Goal: Task Accomplishment & Management: Complete application form

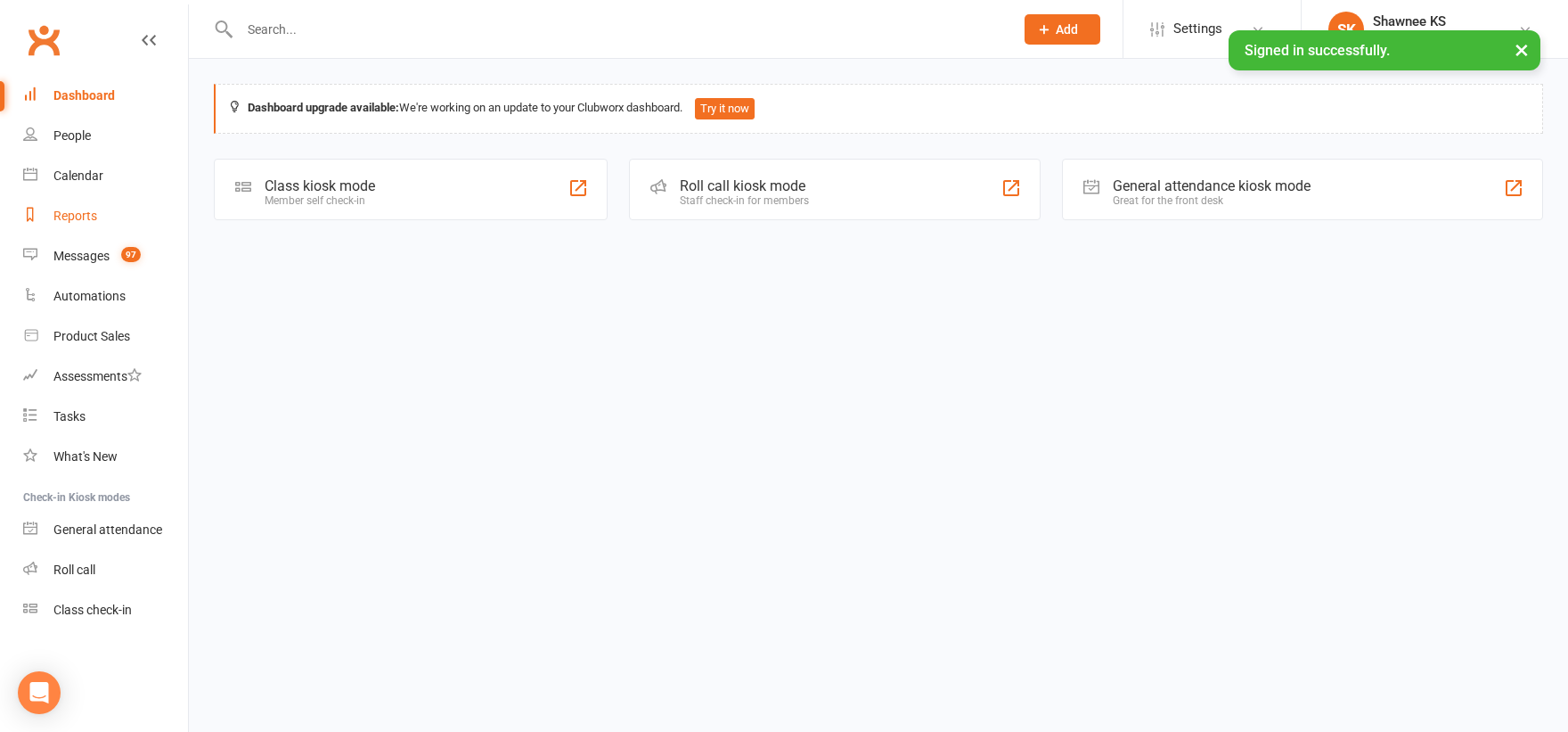
click at [61, 214] on div "Reports" at bounding box center [76, 215] width 44 height 14
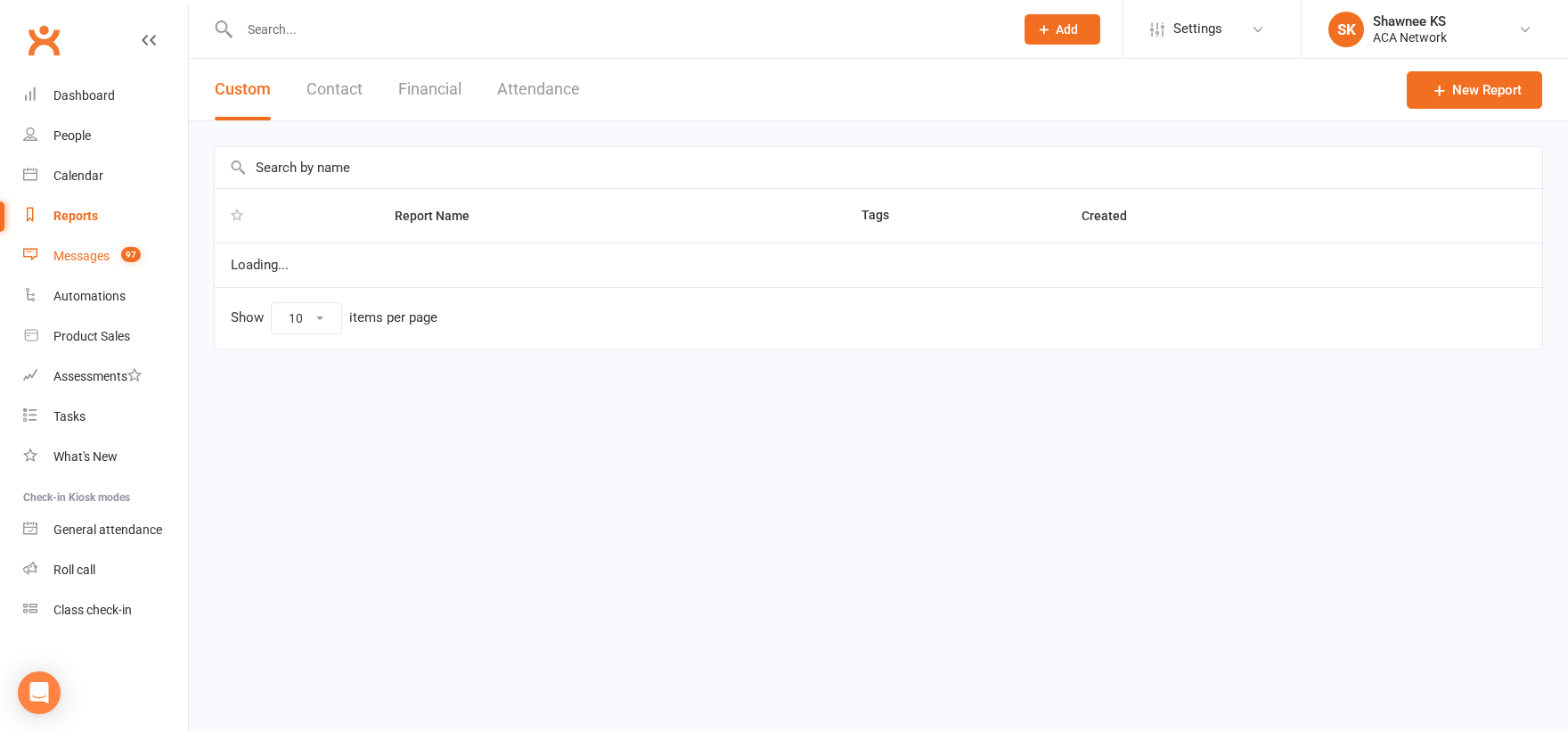
select select "100"
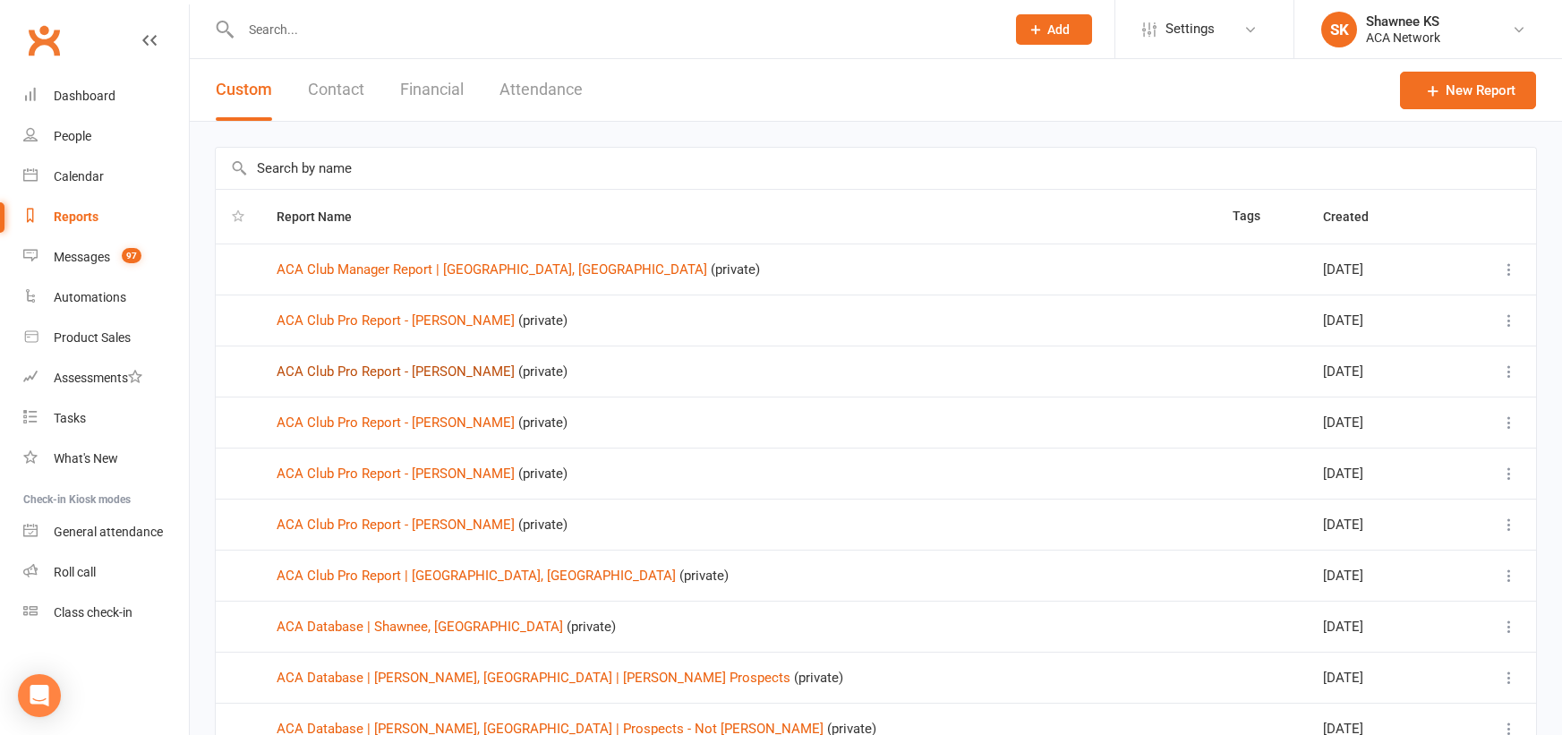
click at [442, 375] on link "ACA Club Pro Report - [PERSON_NAME]" at bounding box center [396, 371] width 238 height 16
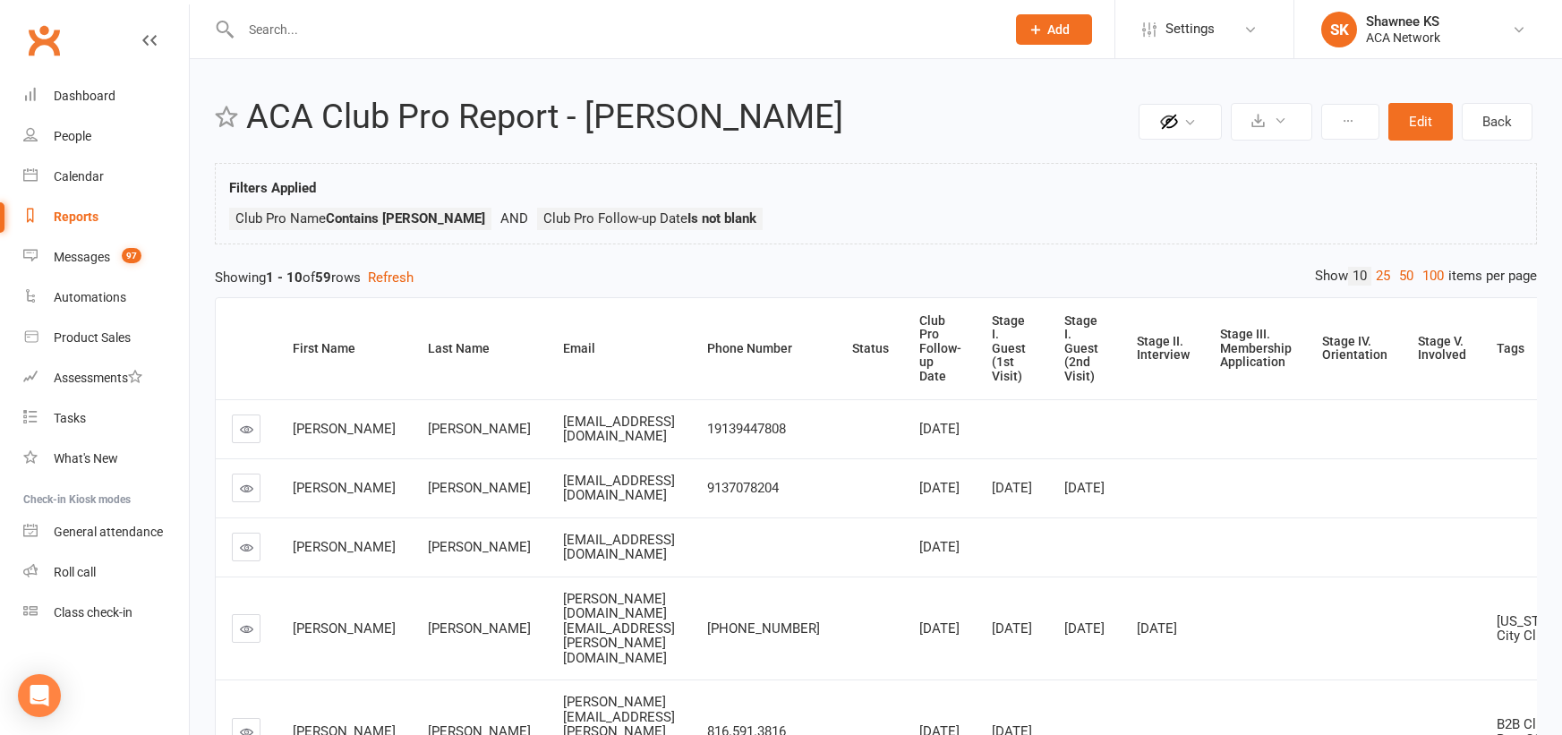
click at [244, 495] on icon at bounding box center [246, 488] width 13 height 13
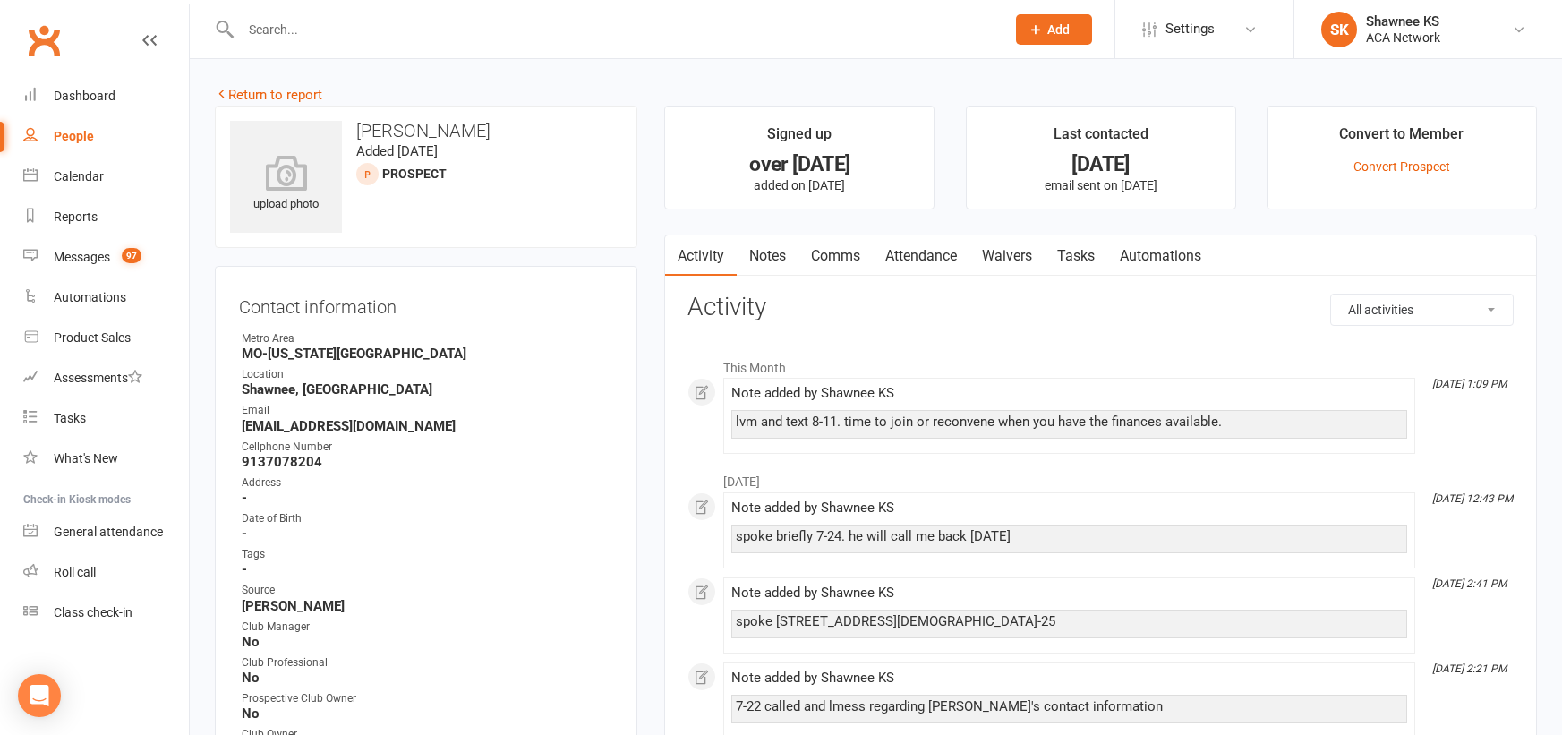
click at [783, 255] on link "Notes" at bounding box center [768, 255] width 62 height 41
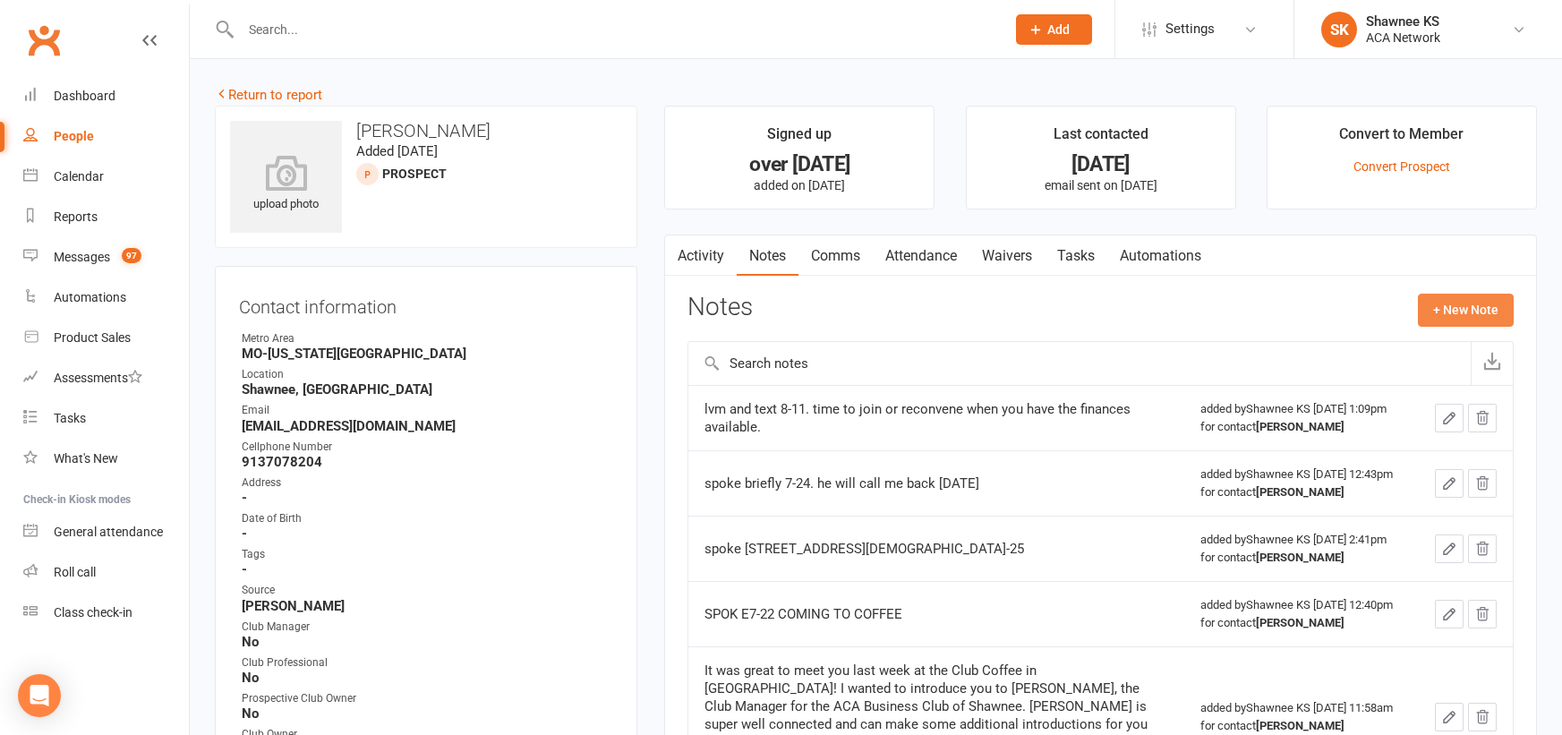
click at [1479, 312] on button "+ New Note" at bounding box center [1466, 310] width 96 height 32
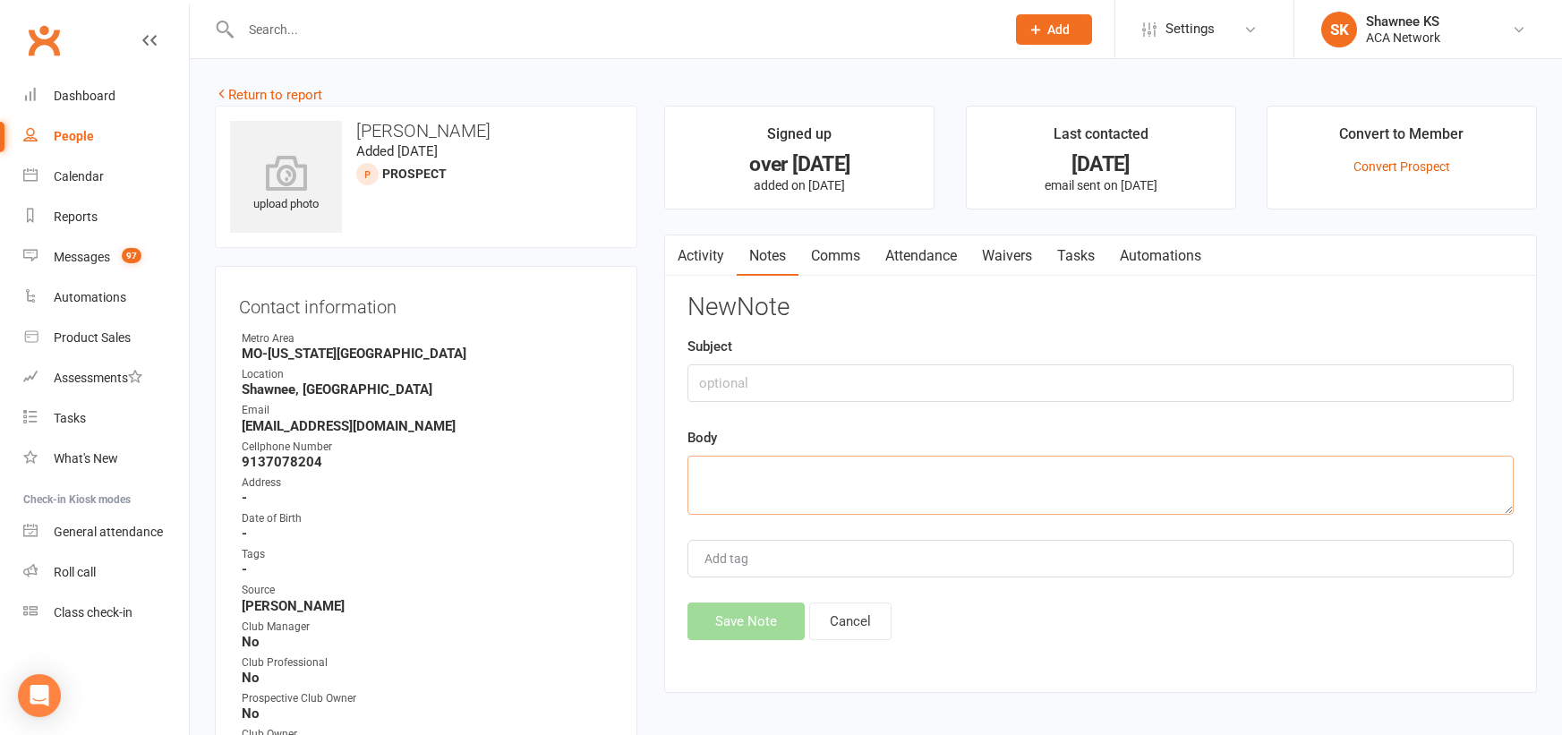
click at [1052, 467] on textarea at bounding box center [1100, 485] width 826 height 59
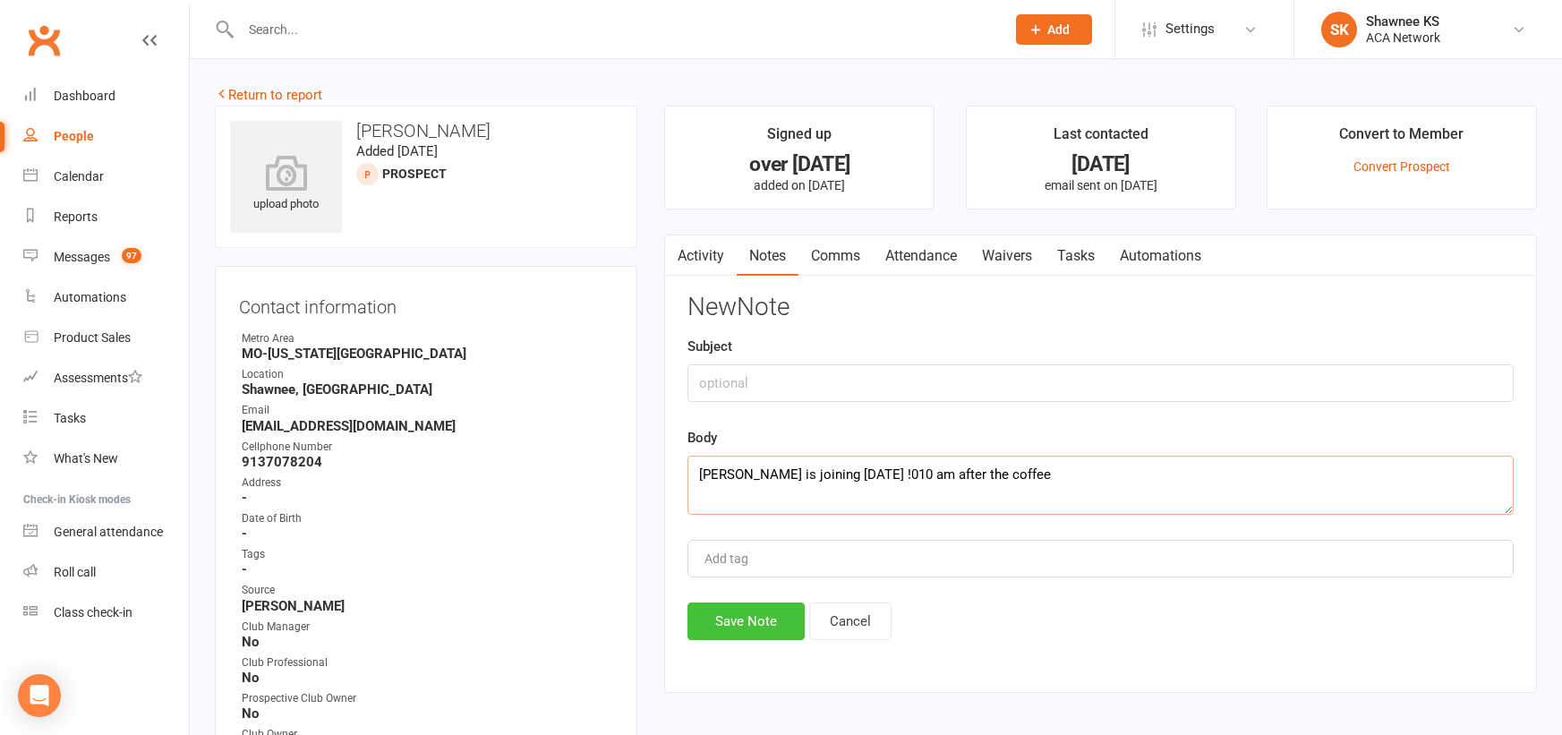
type textarea "[PERSON_NAME] is joining [DATE] !010 am after the coffee"
drag, startPoint x: 743, startPoint y: 627, endPoint x: 731, endPoint y: 627, distance: 11.7
click at [740, 627] on button "Save Note" at bounding box center [745, 621] width 117 height 38
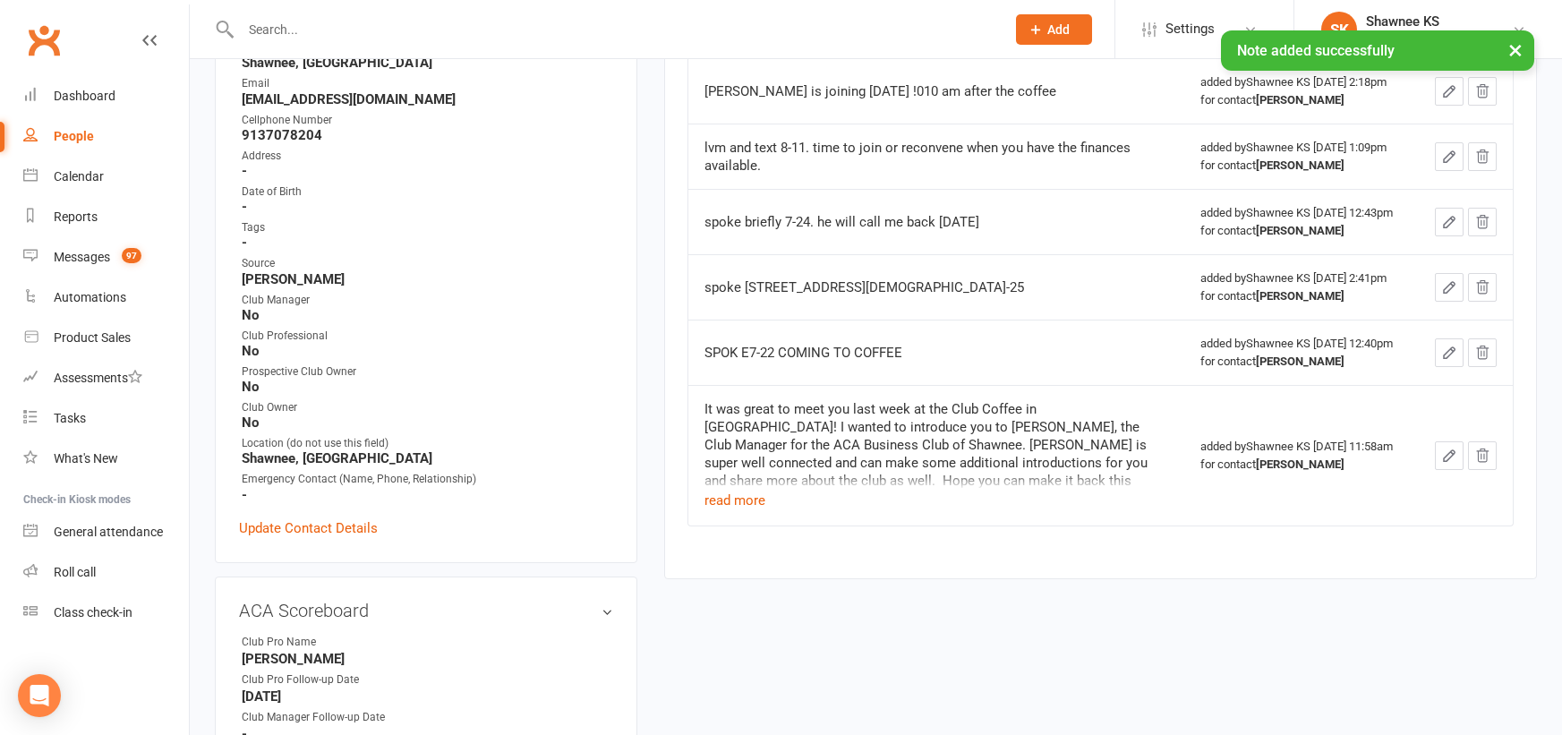
scroll to position [448, 0]
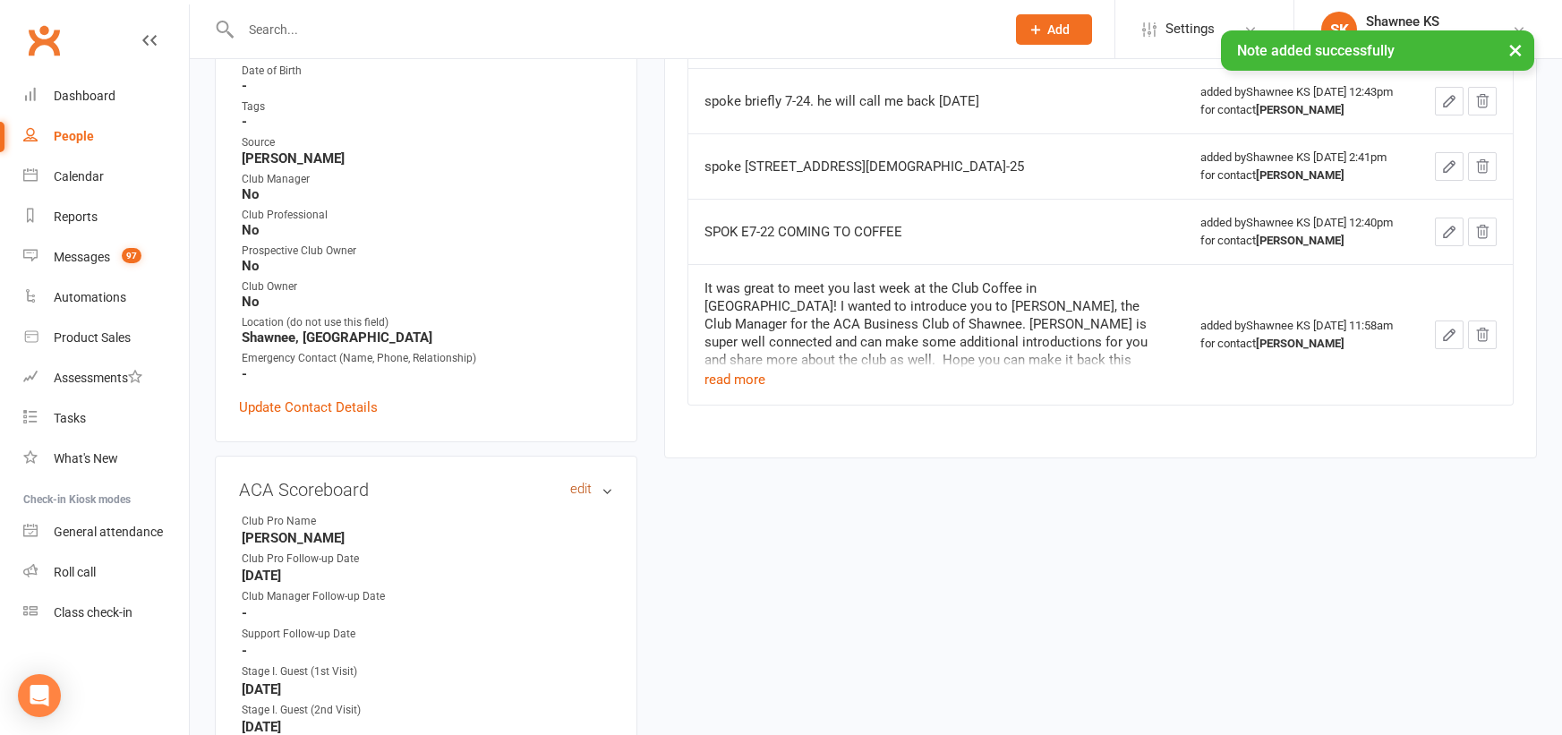
click at [576, 492] on link "edit" at bounding box center [580, 489] width 21 height 15
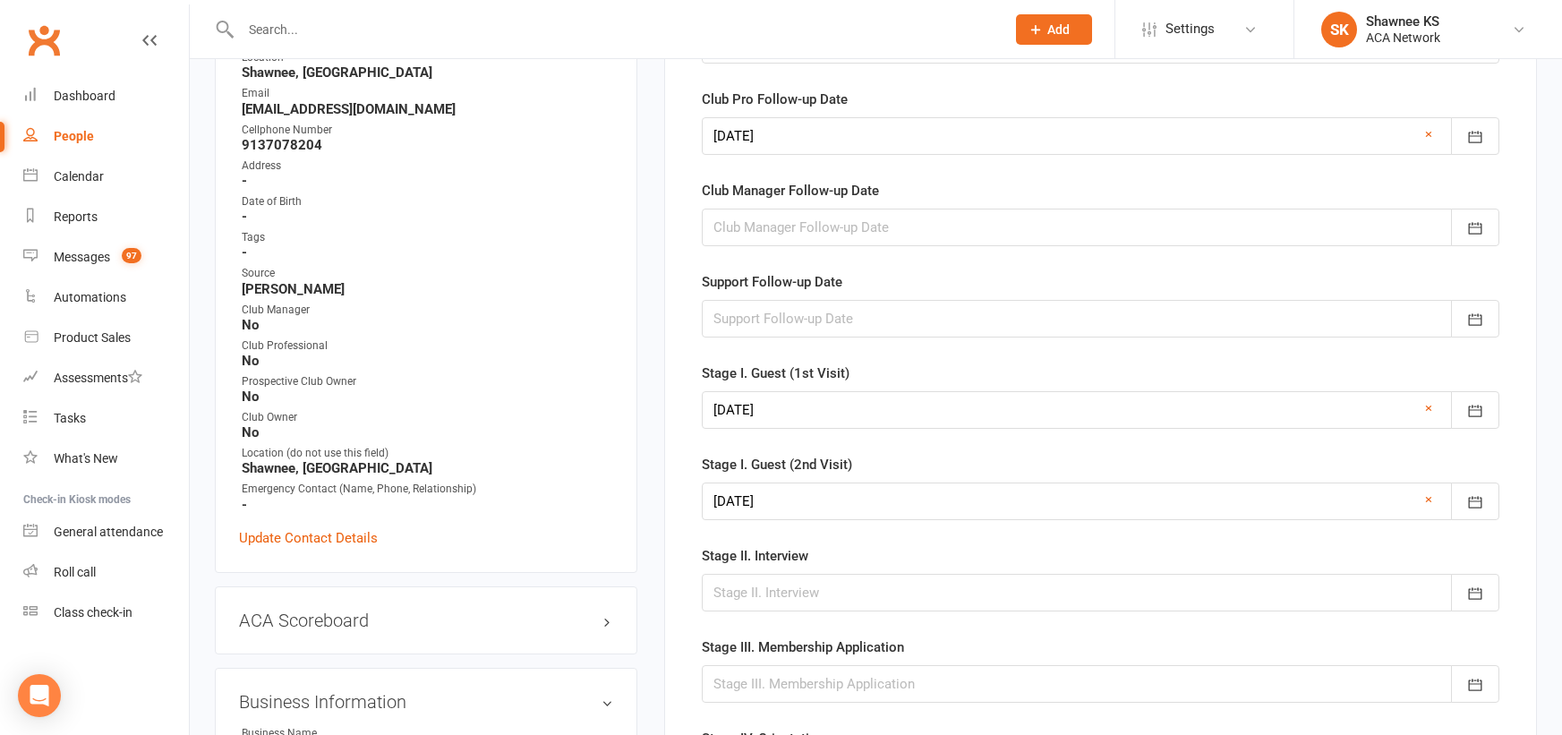
scroll to position [414, 0]
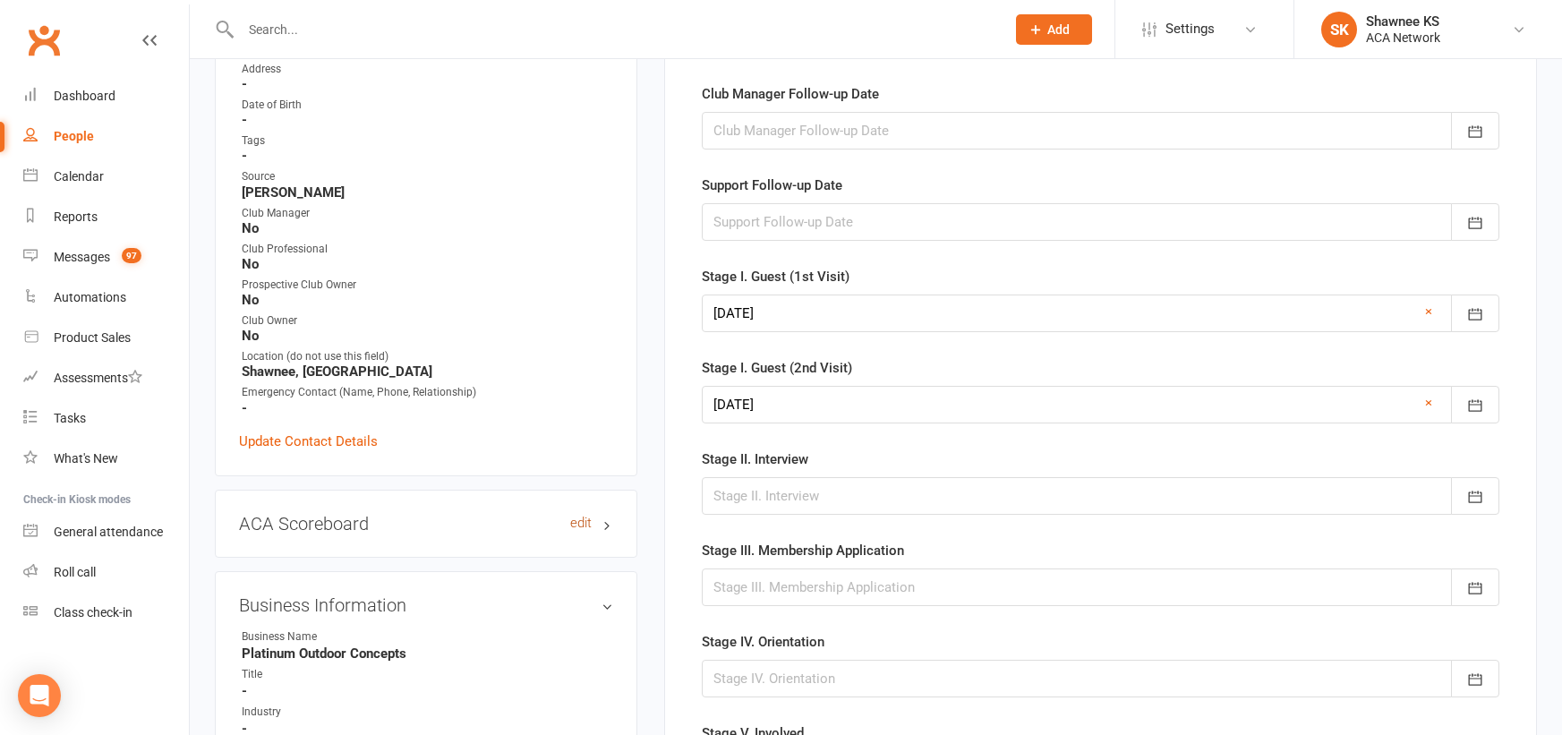
click at [578, 525] on link "edit" at bounding box center [580, 523] width 21 height 15
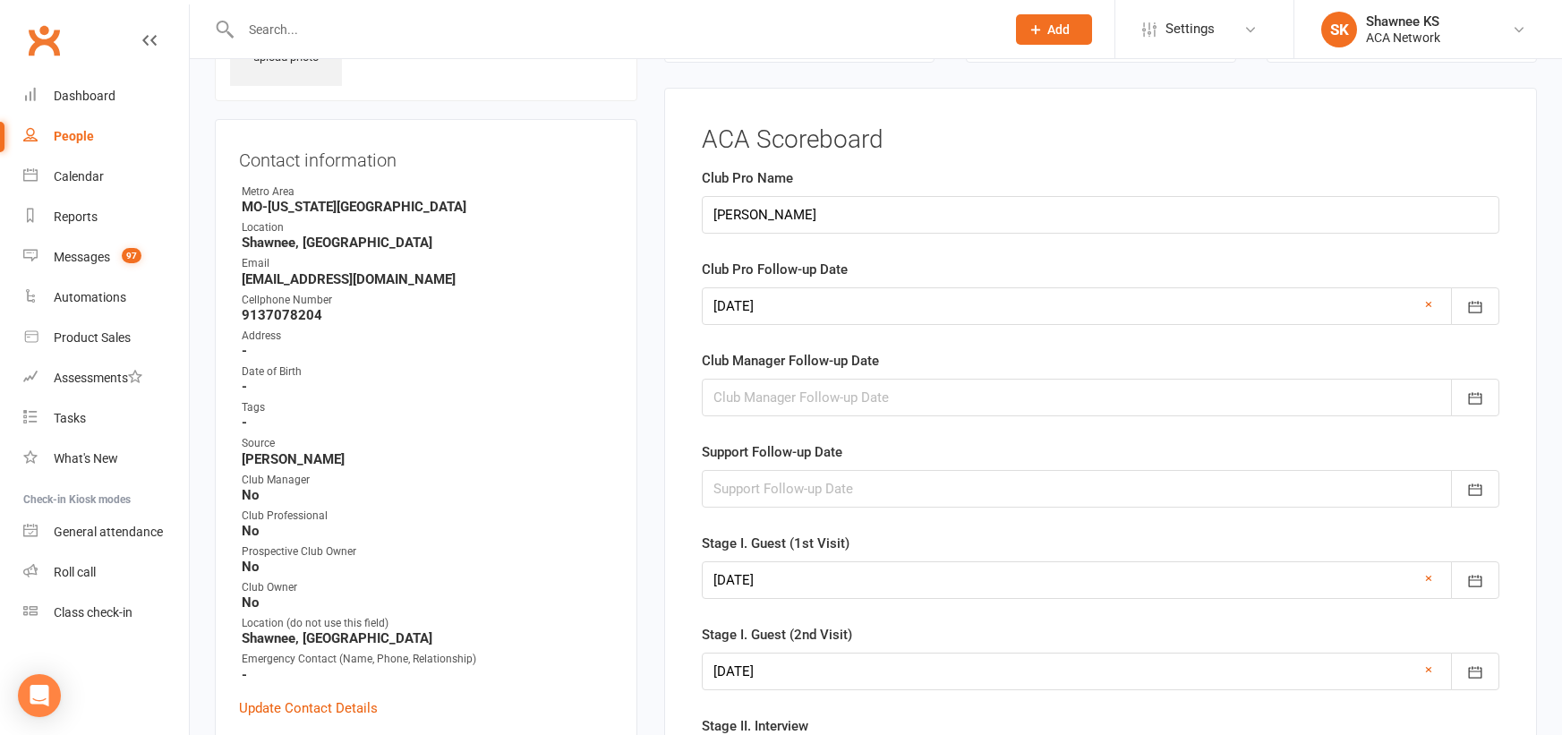
scroll to position [145, 0]
click at [768, 311] on div at bounding box center [1101, 308] width 798 height 38
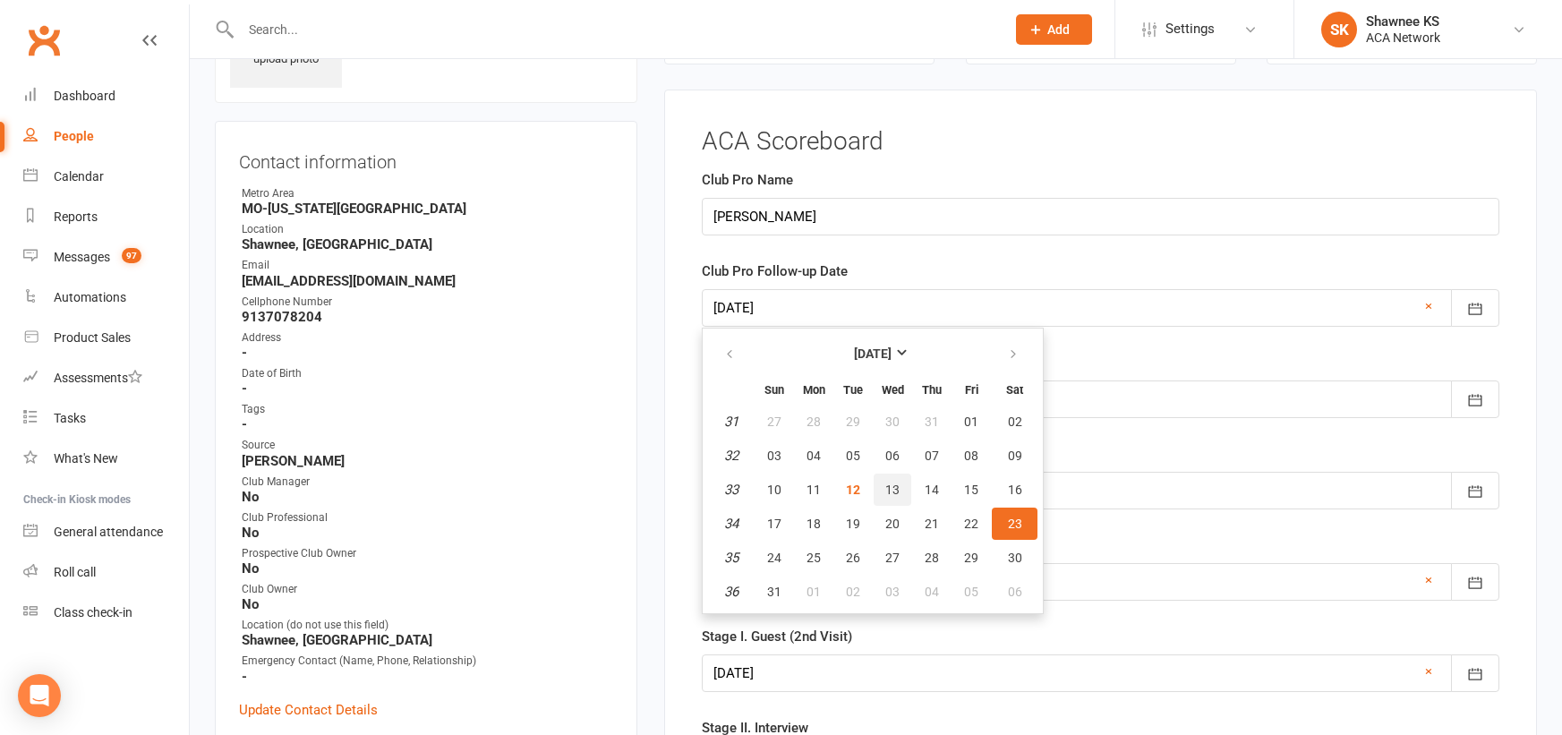
click at [891, 489] on span "13" at bounding box center [892, 489] width 14 height 14
type input "[DATE]"
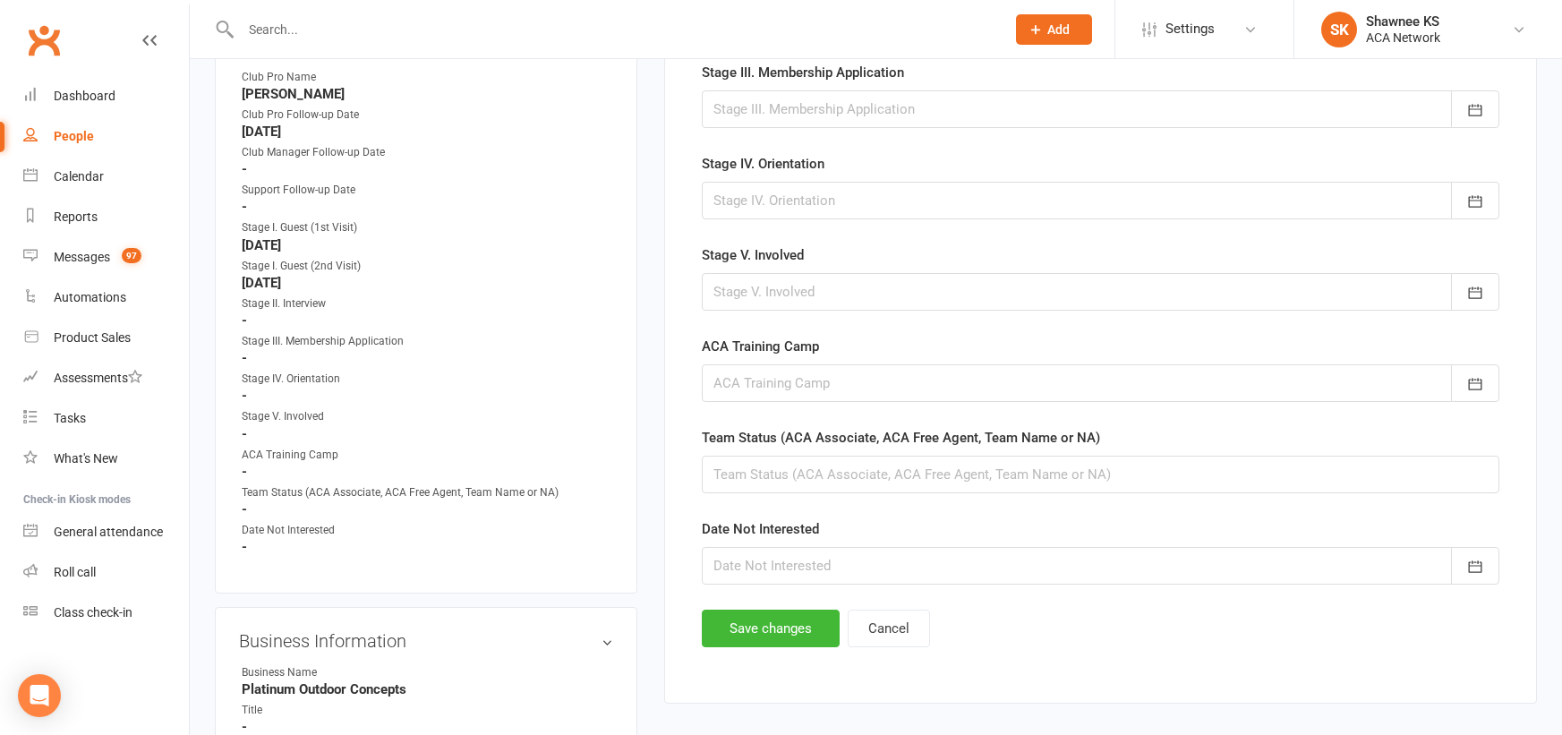
scroll to position [1219, 0]
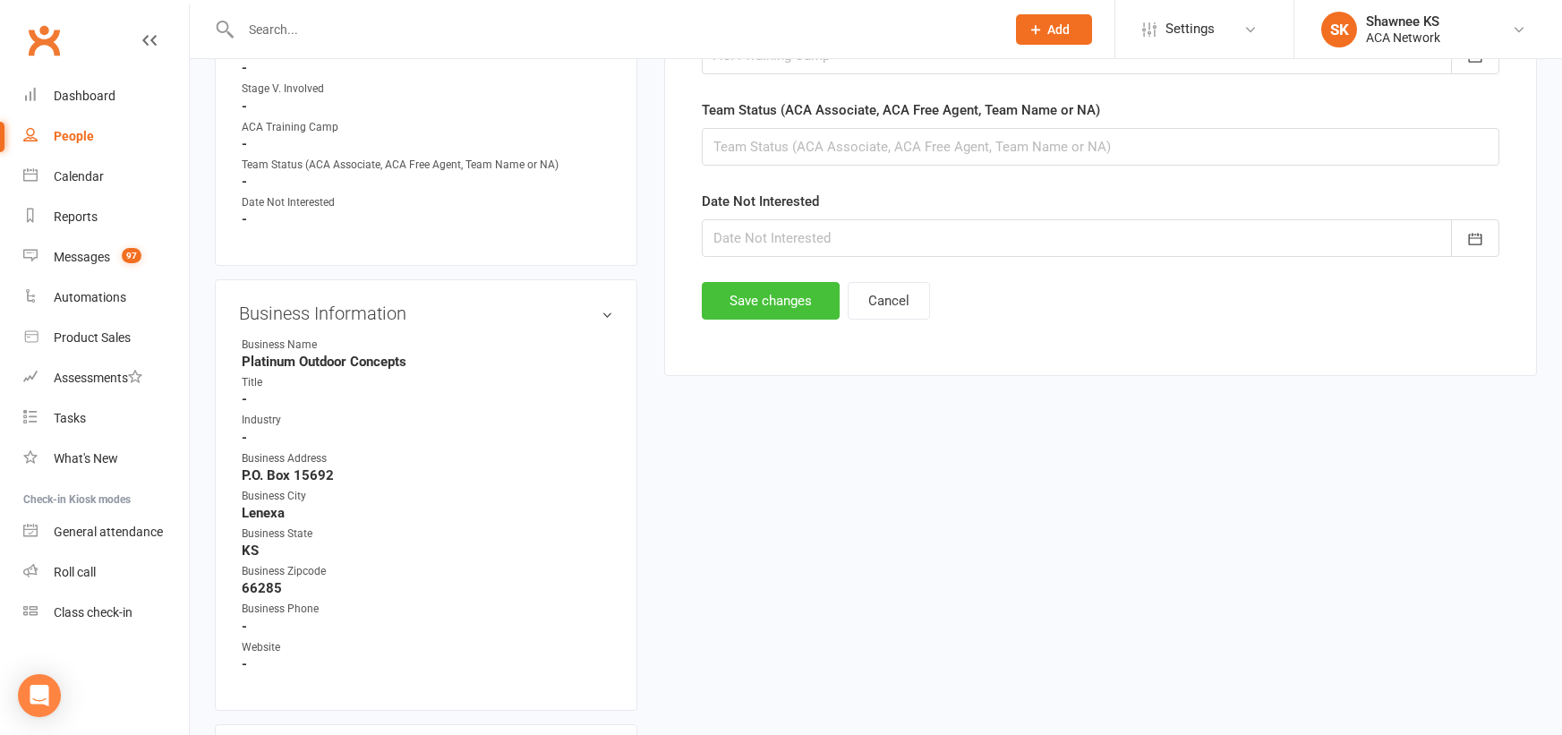
click at [764, 303] on button "Save changes" at bounding box center [771, 301] width 138 height 38
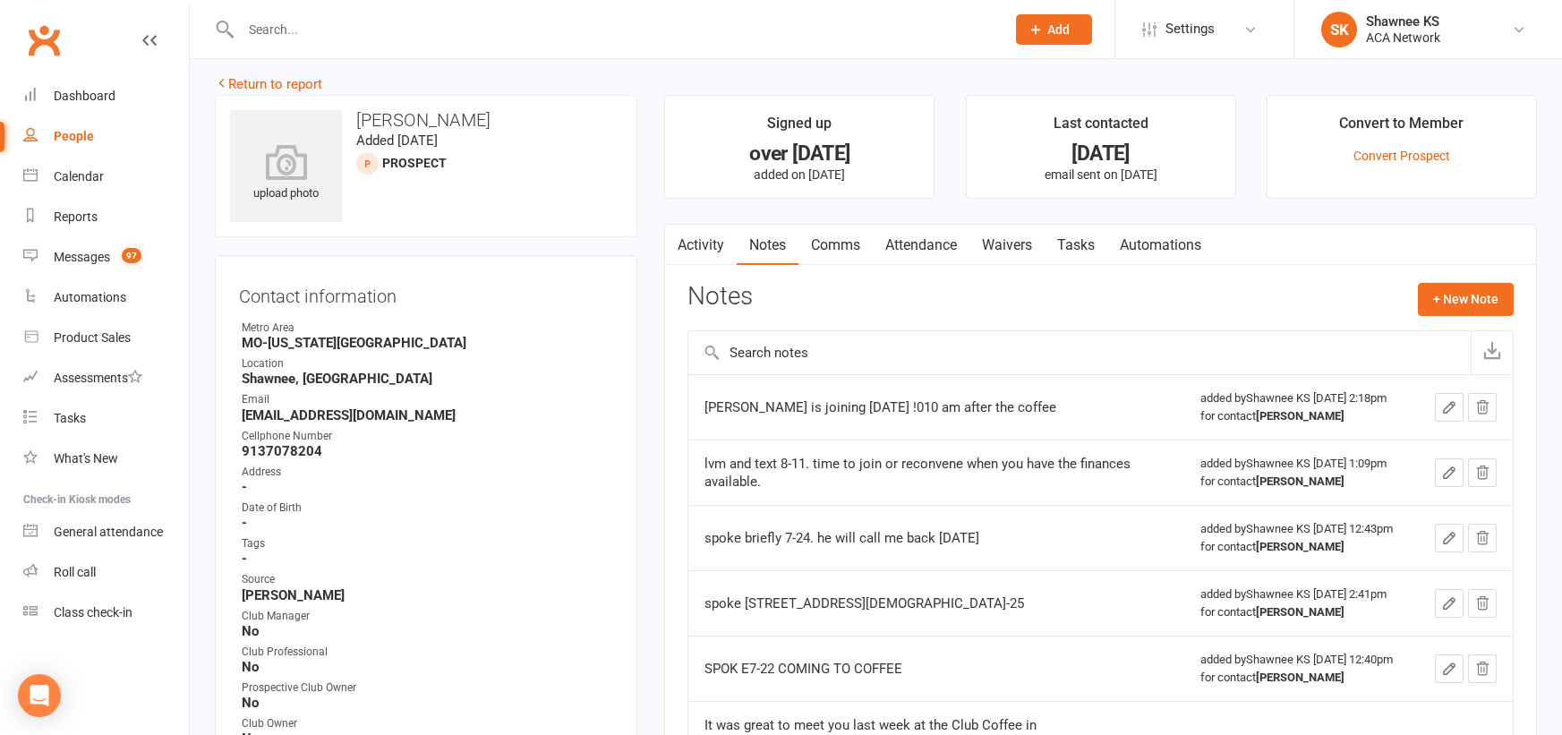
scroll to position [0, 0]
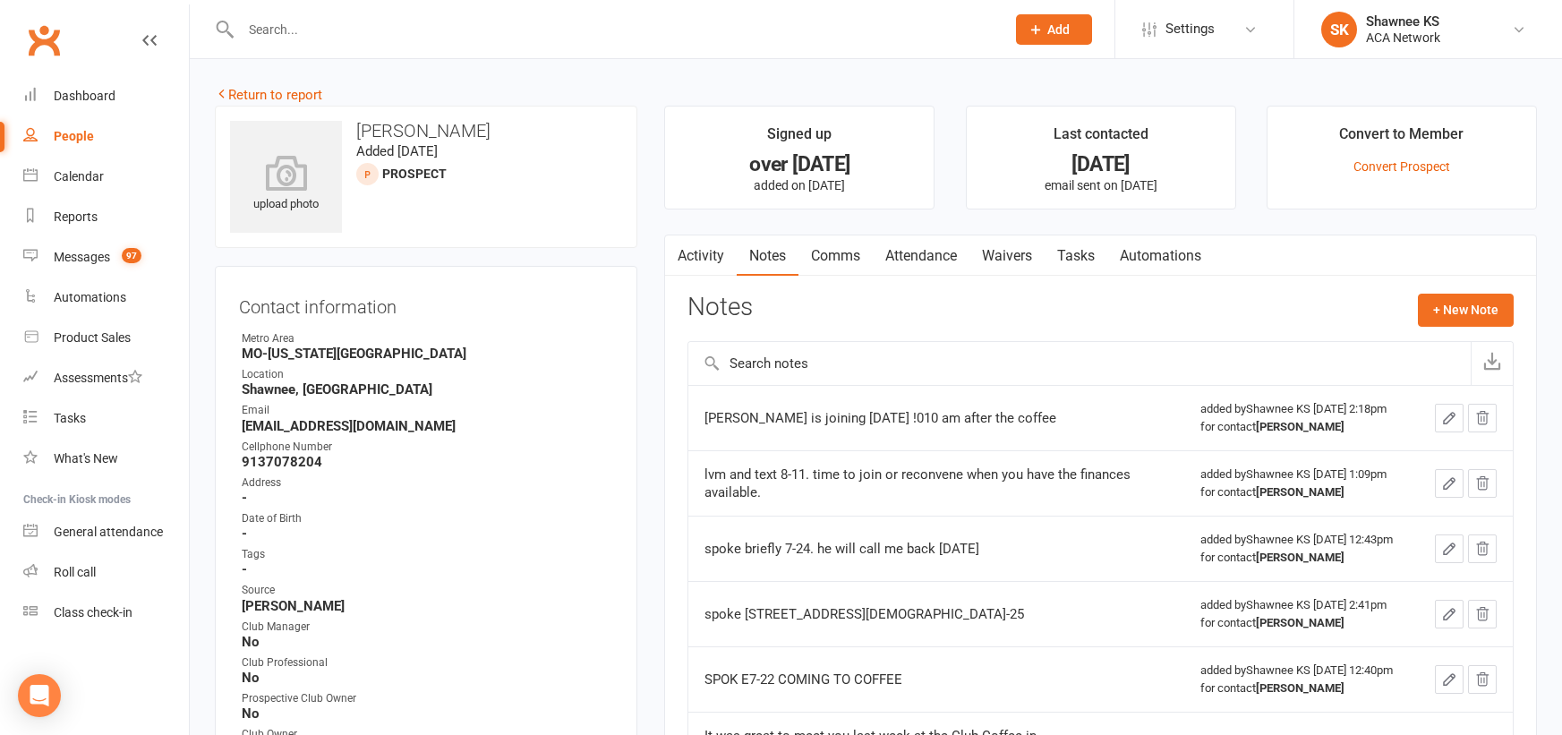
click at [1014, 256] on link "Waivers" at bounding box center [1006, 255] width 75 height 41
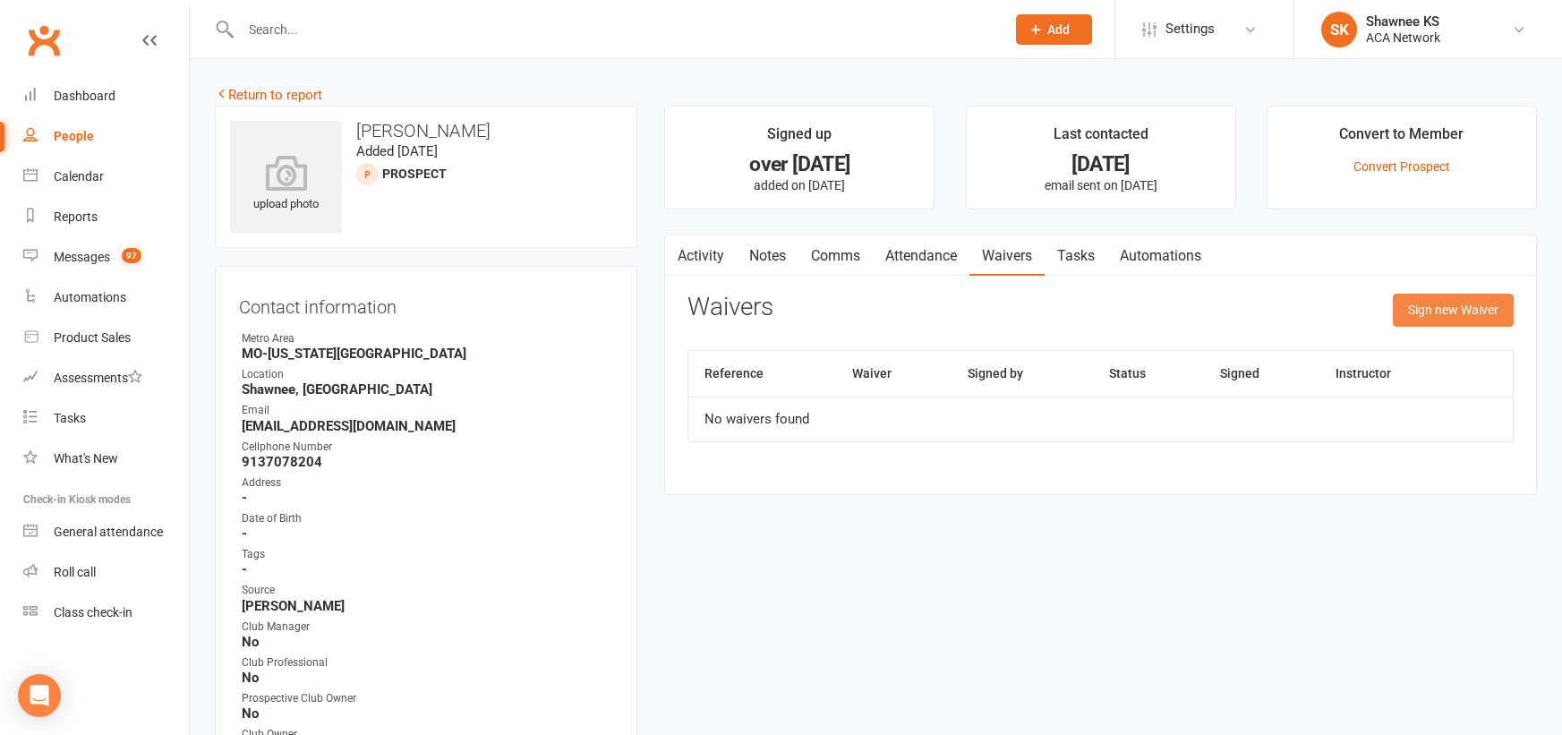
click at [1415, 302] on button "Sign new Waiver" at bounding box center [1453, 310] width 121 height 32
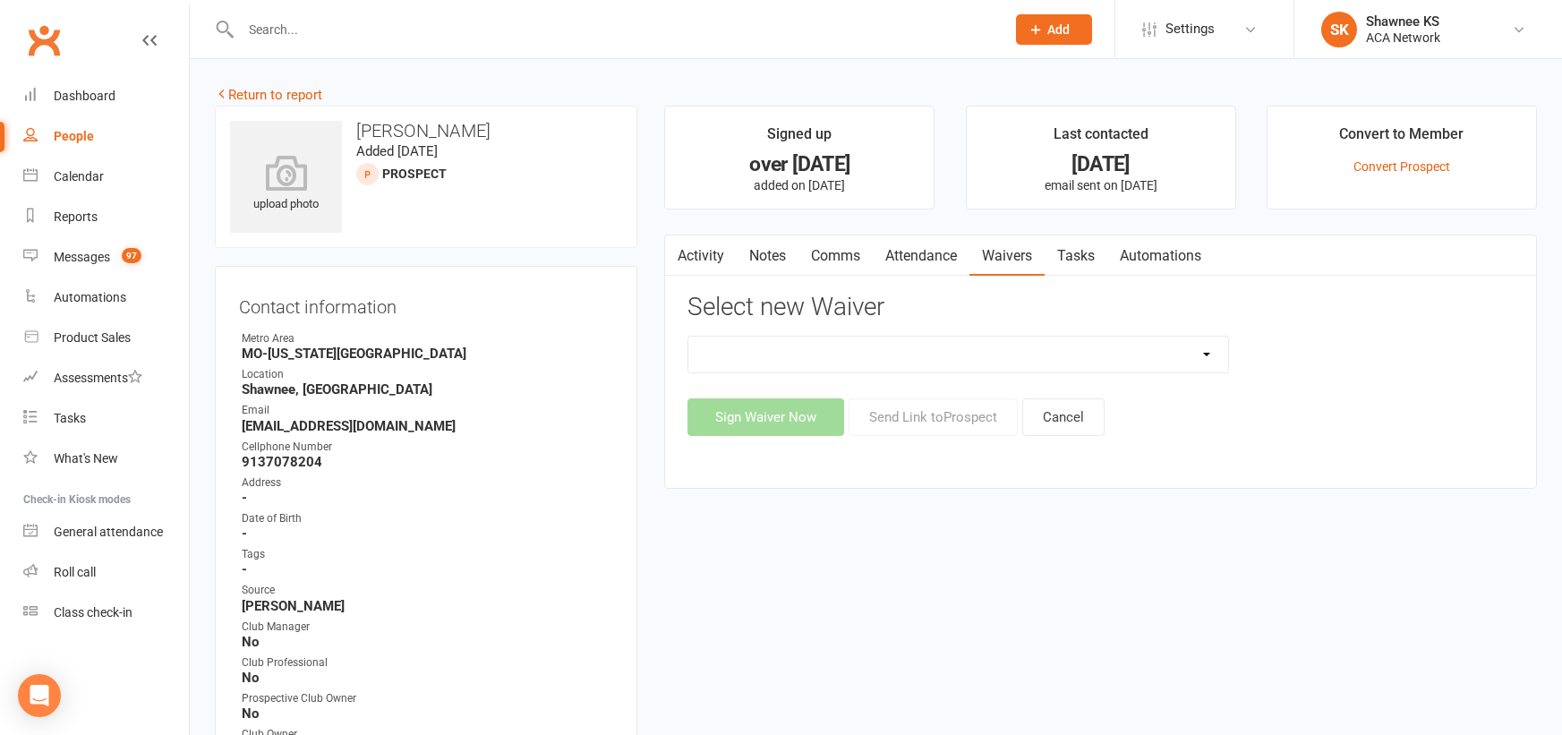
click at [1206, 352] on select "ACA Business Club Membership Application ACA Membership Payment Update Form" at bounding box center [958, 355] width 540 height 36
select select "10818"
click at [688, 337] on select "ACA Business Club Membership Application ACA Membership Payment Update Form" at bounding box center [958, 355] width 540 height 36
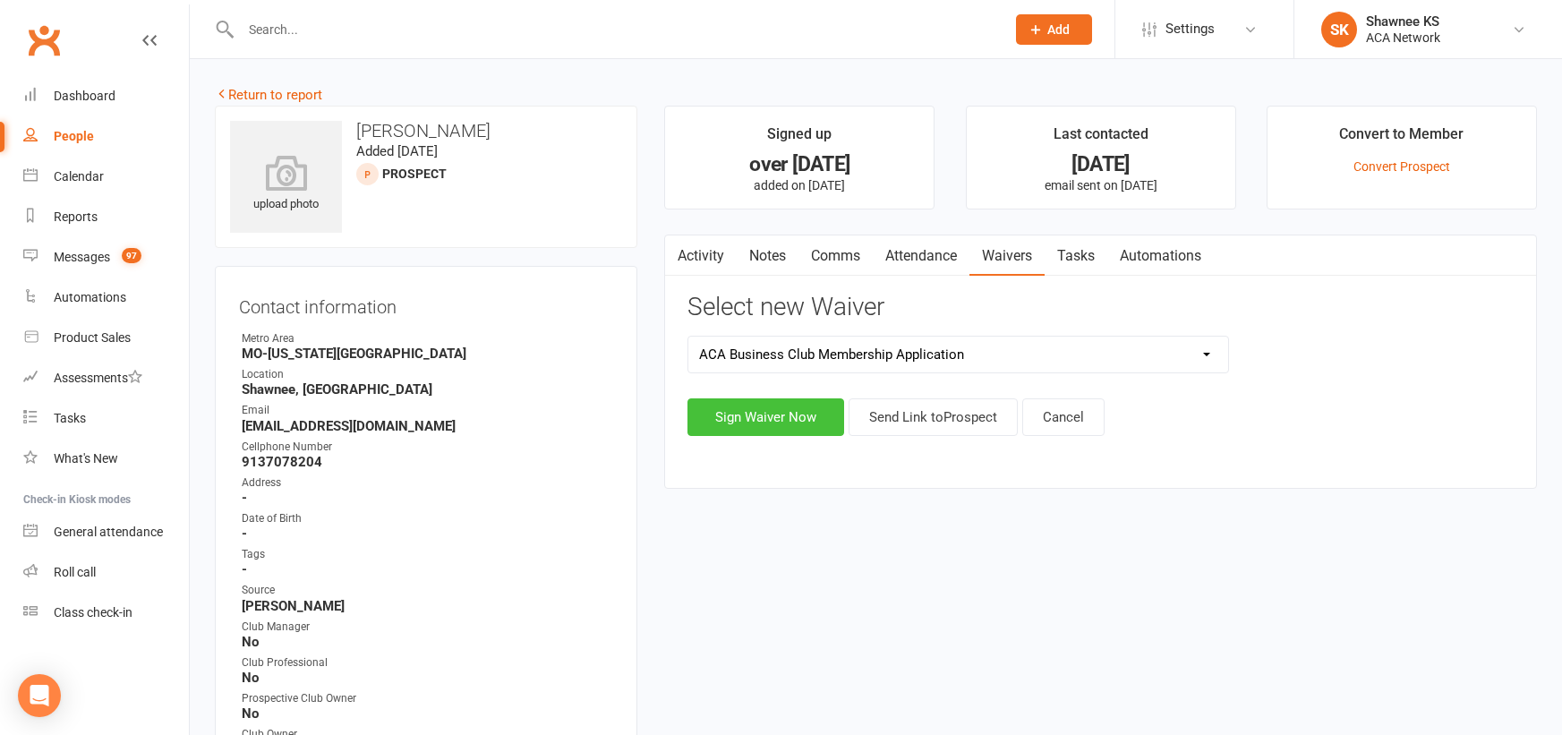
click at [788, 416] on button "Sign Waiver Now" at bounding box center [765, 417] width 157 height 38
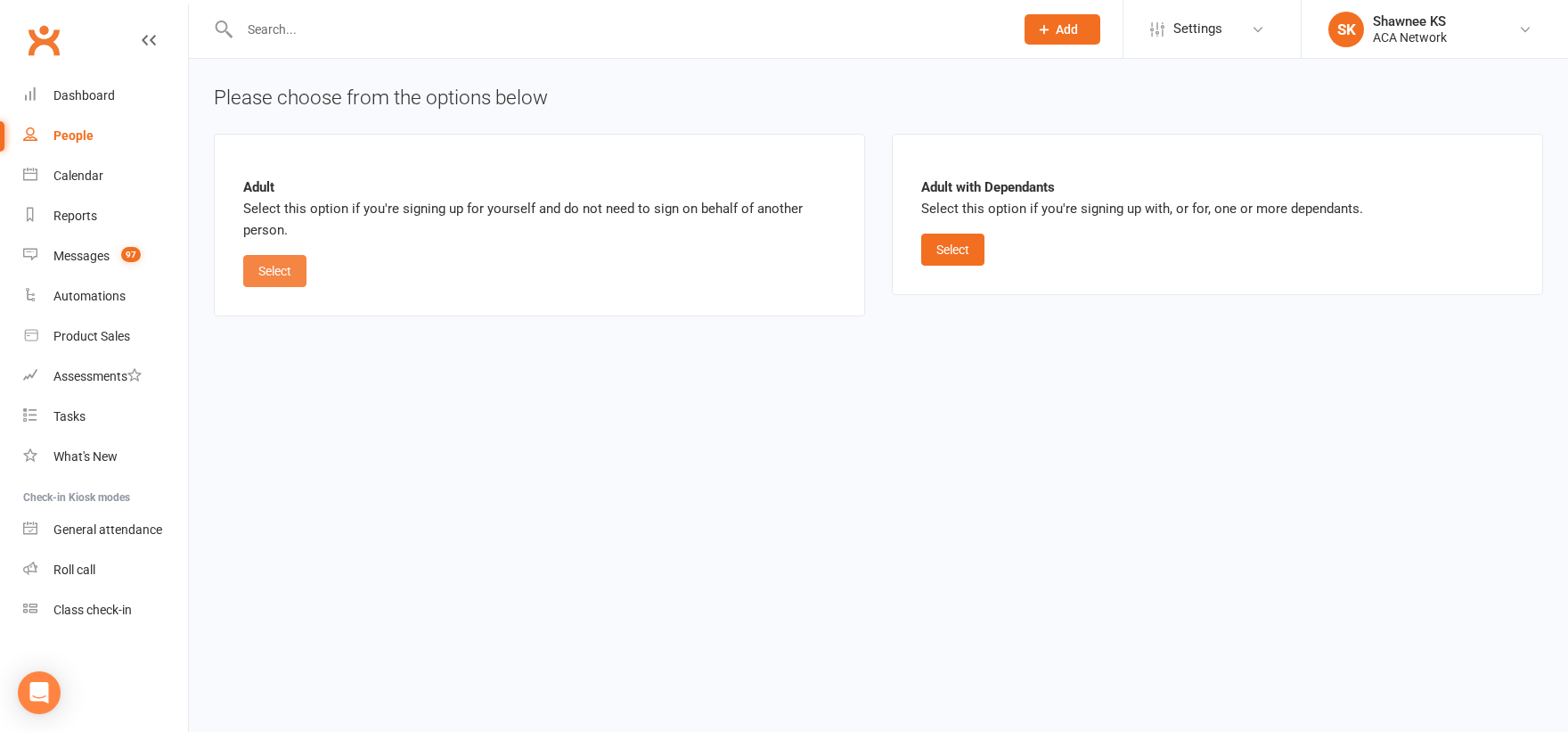
click at [261, 273] on button "Select" at bounding box center [275, 271] width 64 height 32
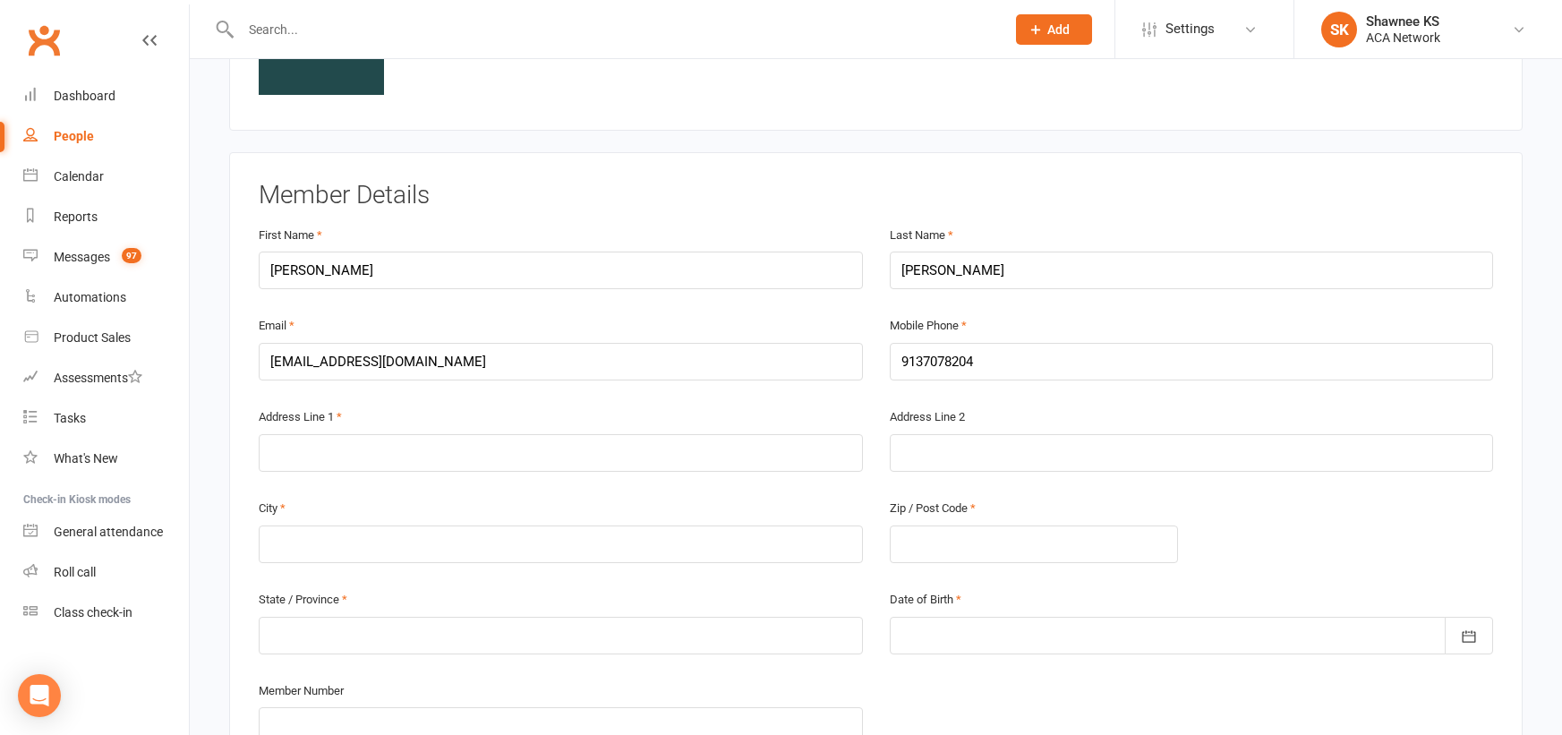
scroll to position [448, 0]
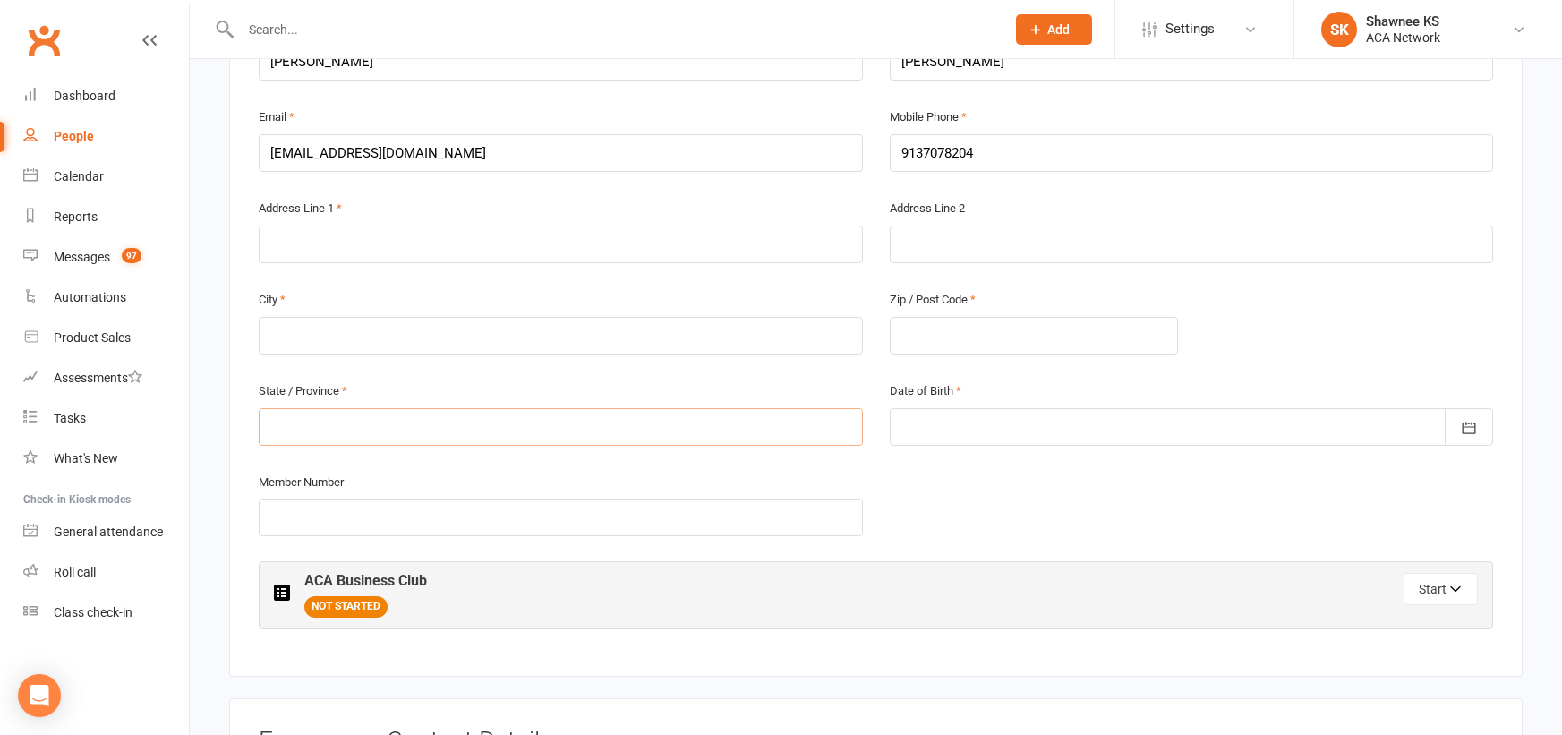
click at [285, 430] on input "text" at bounding box center [561, 427] width 604 height 38
click at [315, 424] on input "text" at bounding box center [561, 427] width 604 height 38
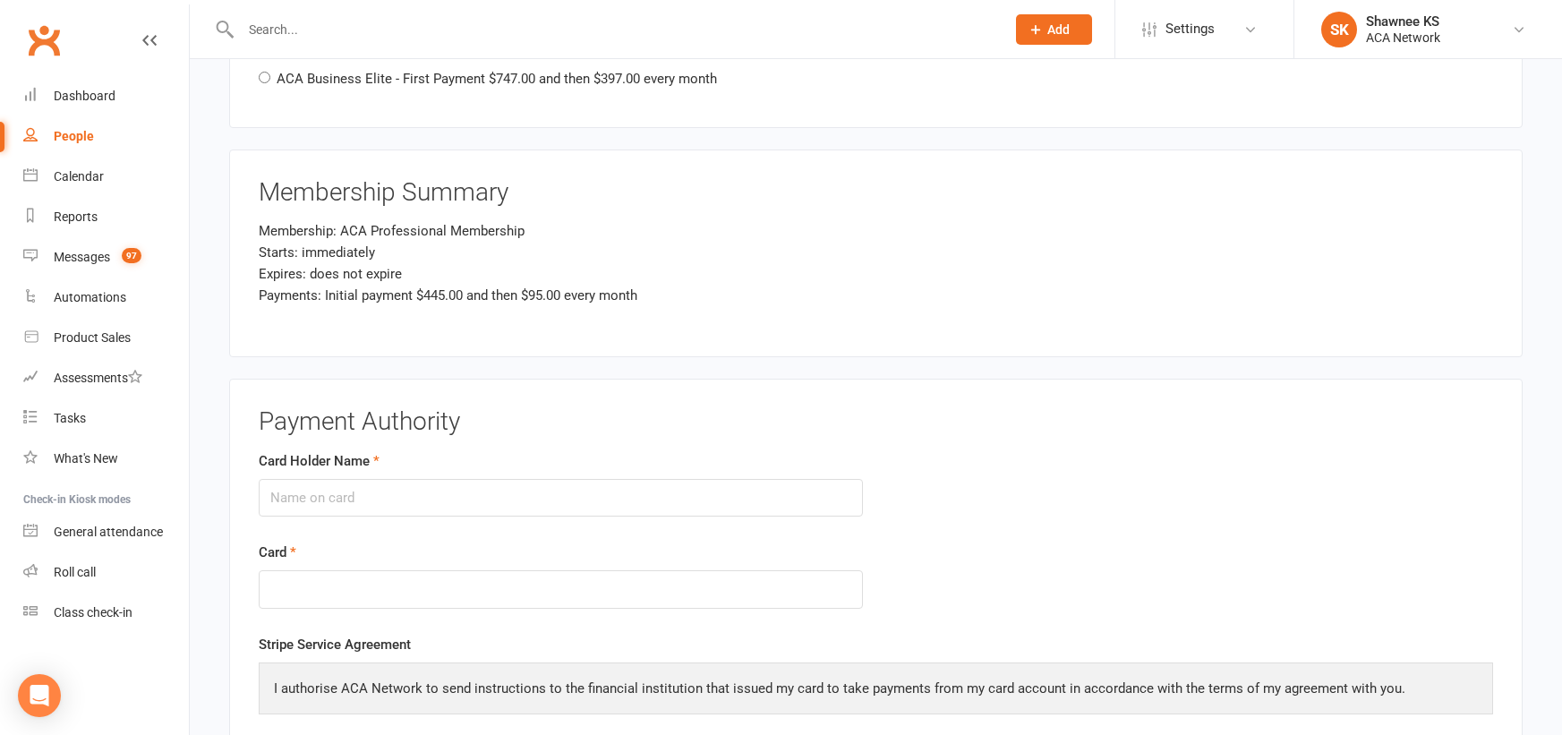
scroll to position [2238, 0]
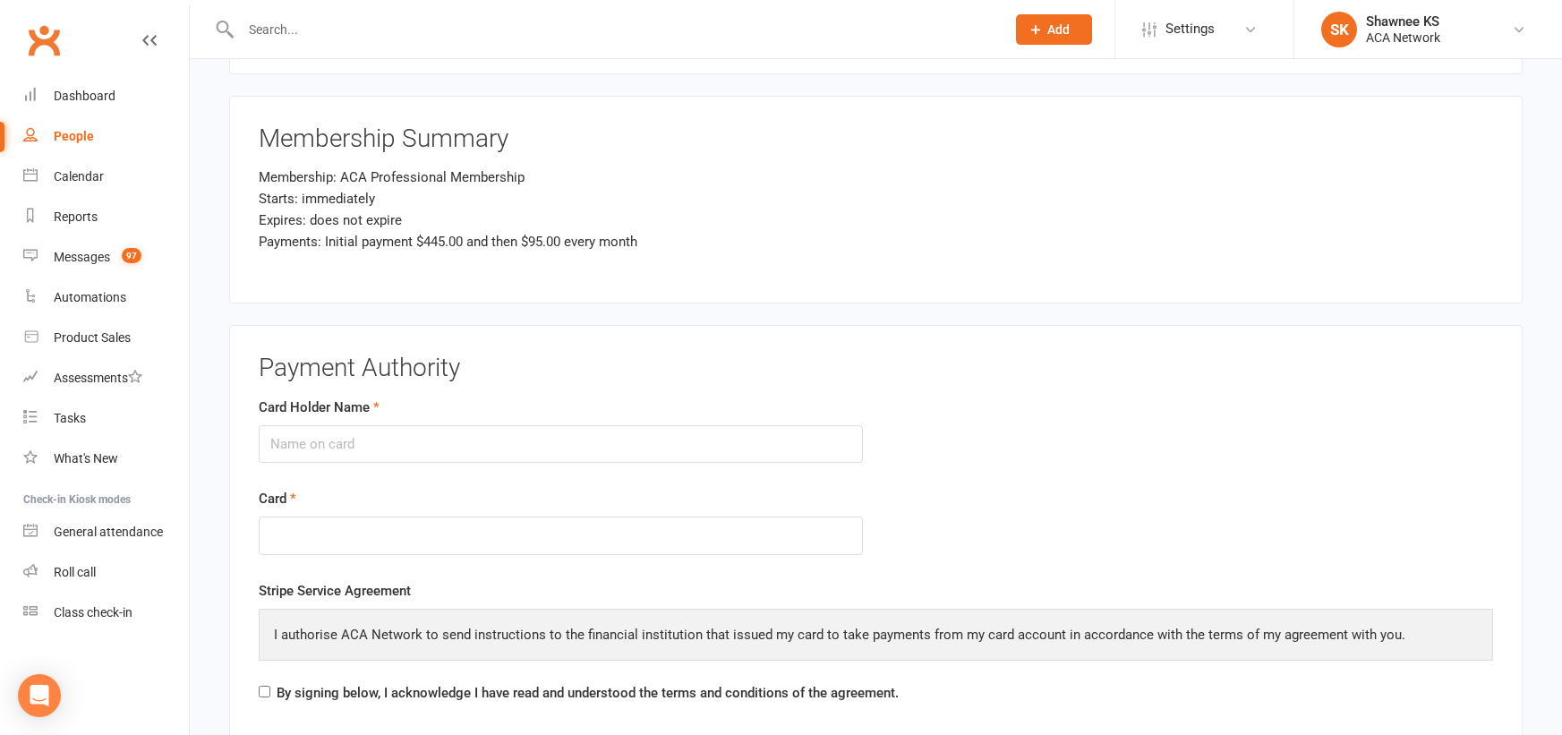
type input "KS"
click at [537, 444] on input "Card Holder Name" at bounding box center [561, 444] width 604 height 38
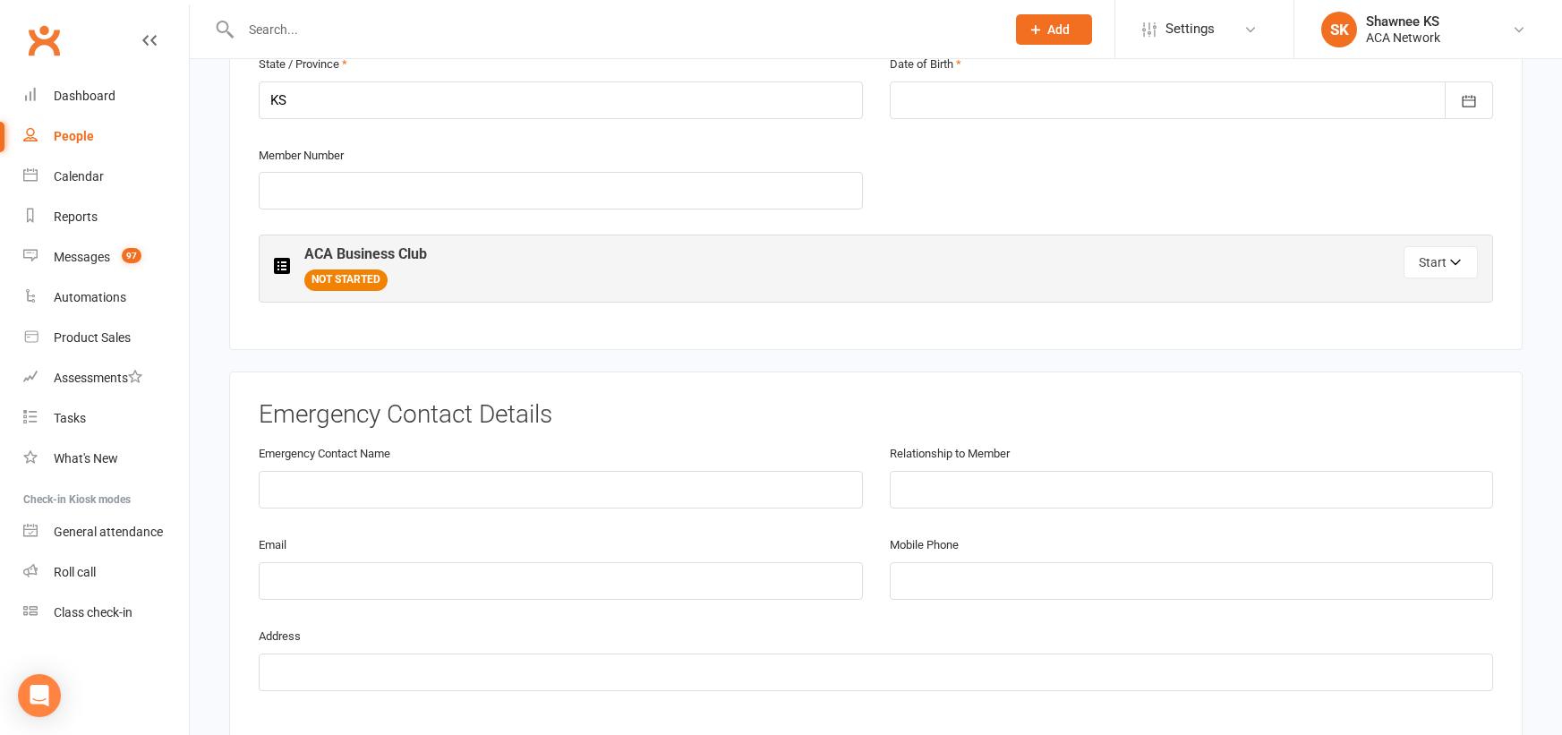
scroll to position [707, 0]
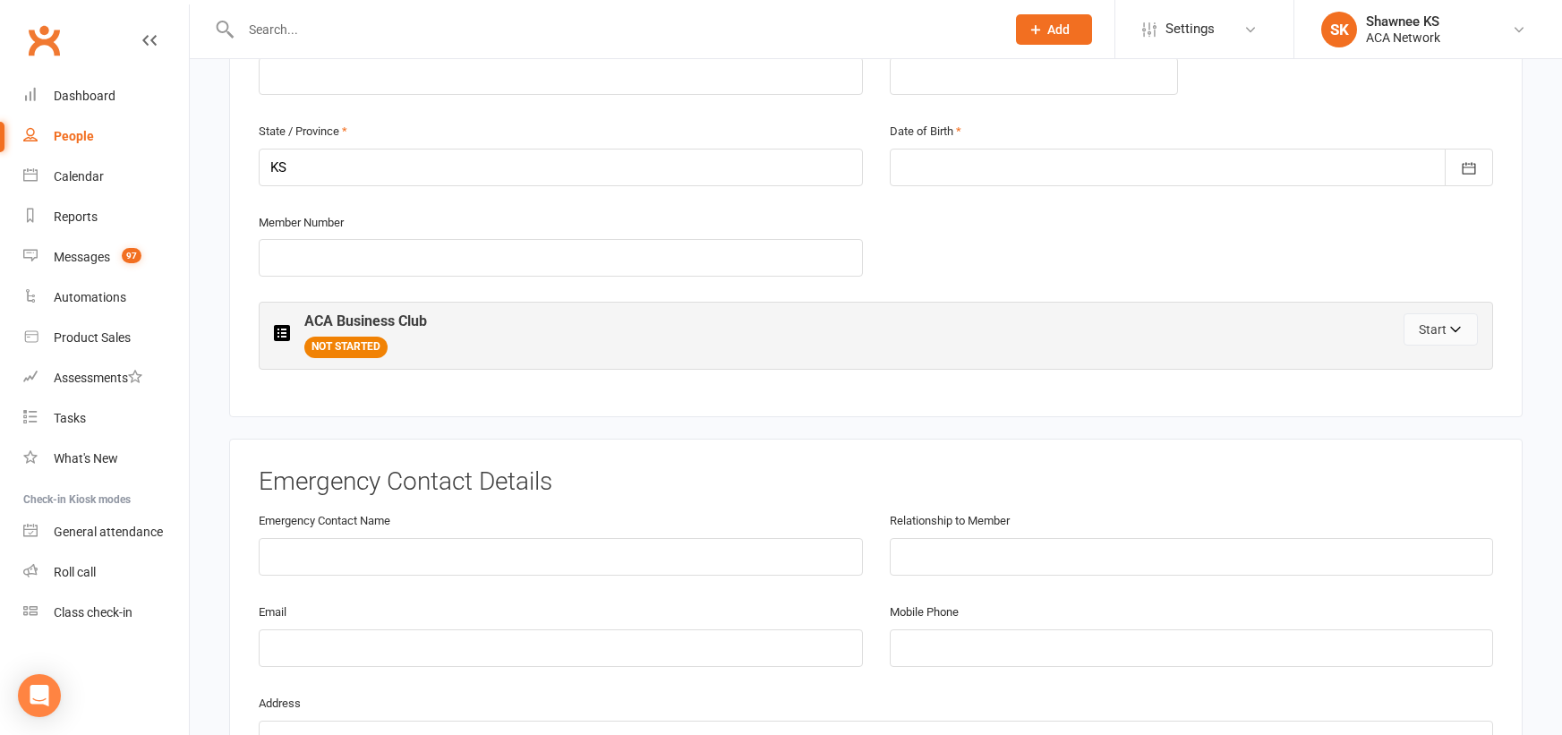
type input "[PERSON_NAME]"
click at [1454, 328] on icon "button" at bounding box center [1456, 332] width 13 height 13
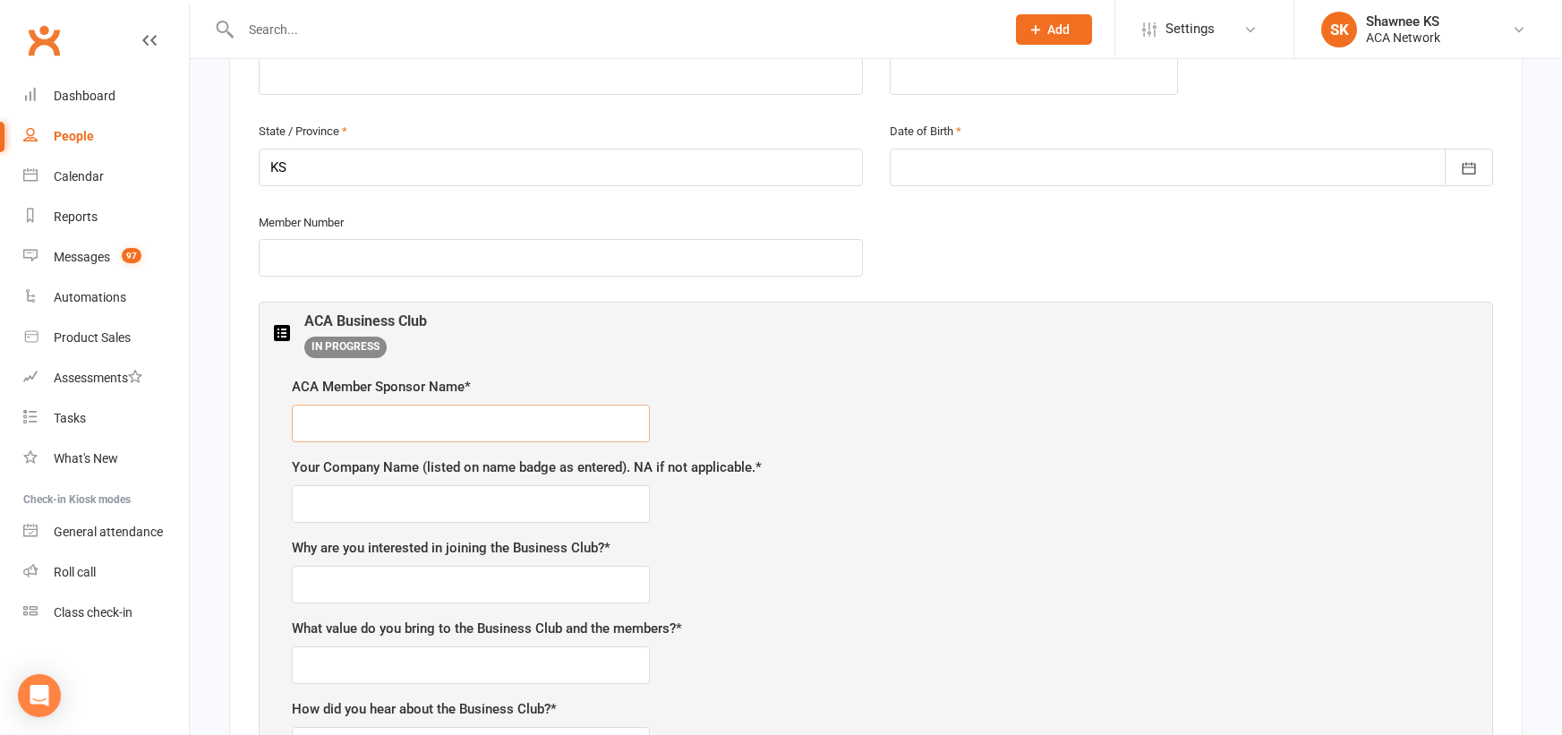
click at [472, 414] on input "text" at bounding box center [471, 424] width 358 height 38
type input "[PERSON_NAME]"
click at [401, 497] on input "text" at bounding box center [471, 504] width 358 height 38
click at [330, 575] on input "text" at bounding box center [471, 585] width 358 height 38
type input "collaboration, learning"
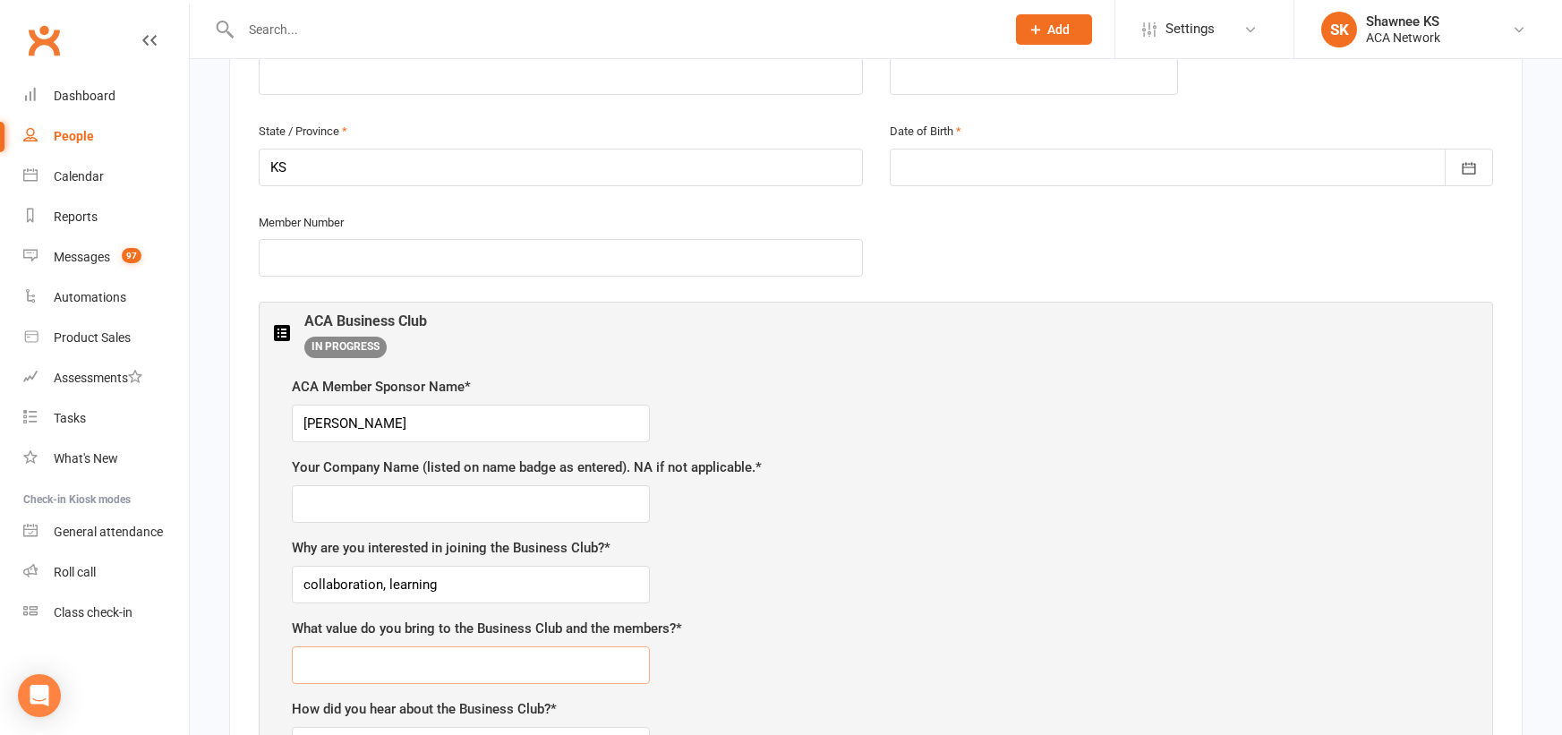
click at [447, 660] on input "text" at bounding box center [471, 665] width 358 height 38
type input "business experience, relationships"
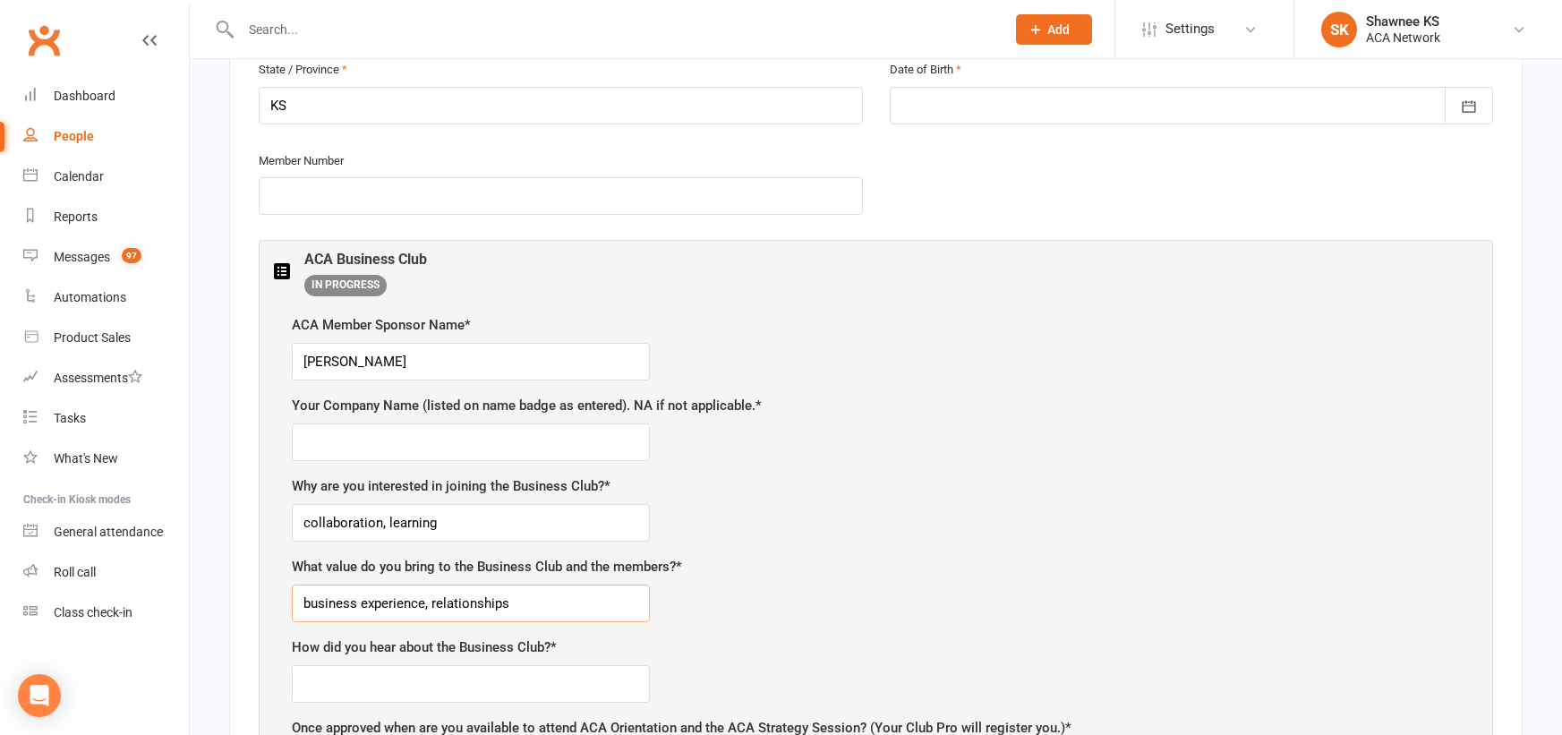
scroll to position [797, 0]
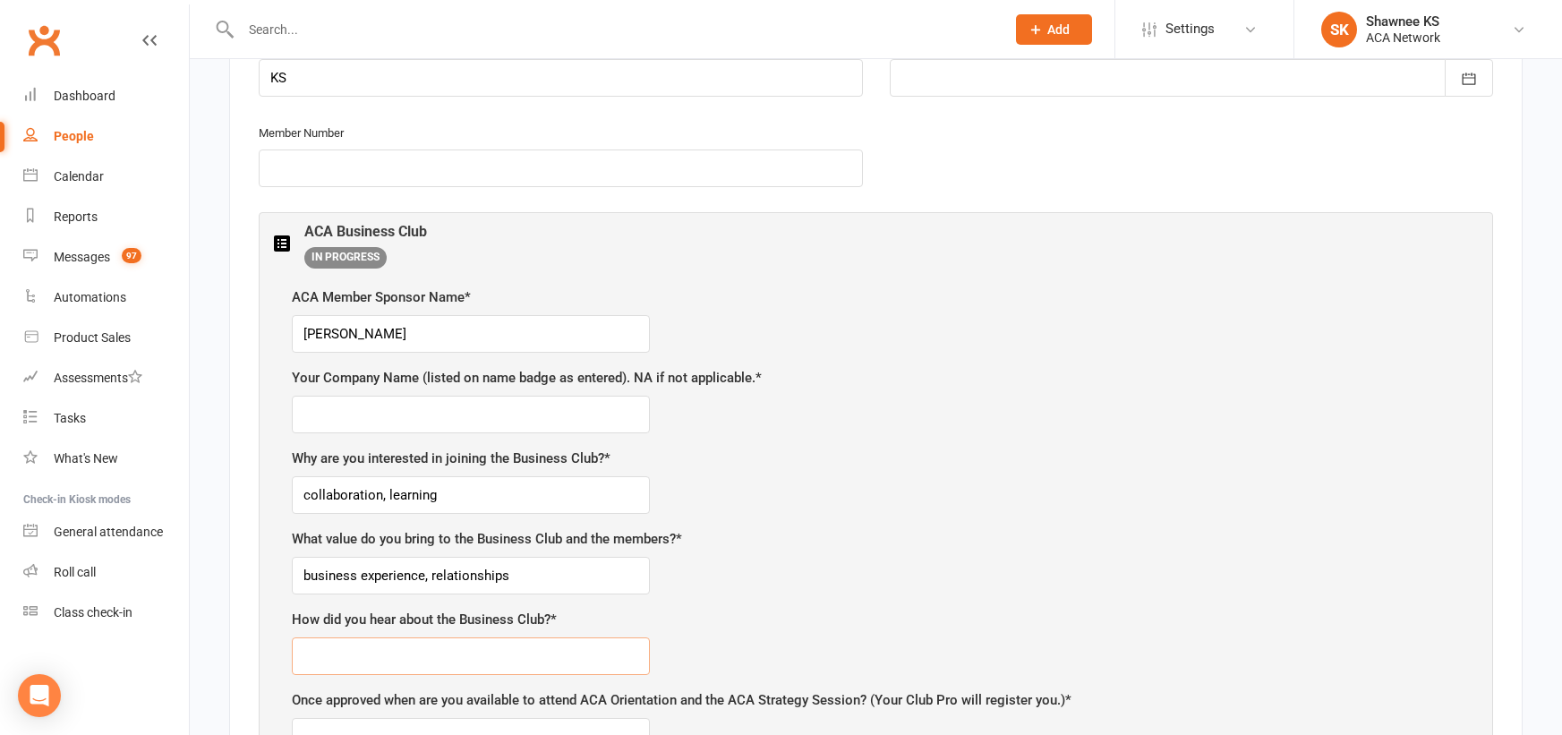
click at [450, 657] on input "text" at bounding box center [471, 656] width 358 height 38
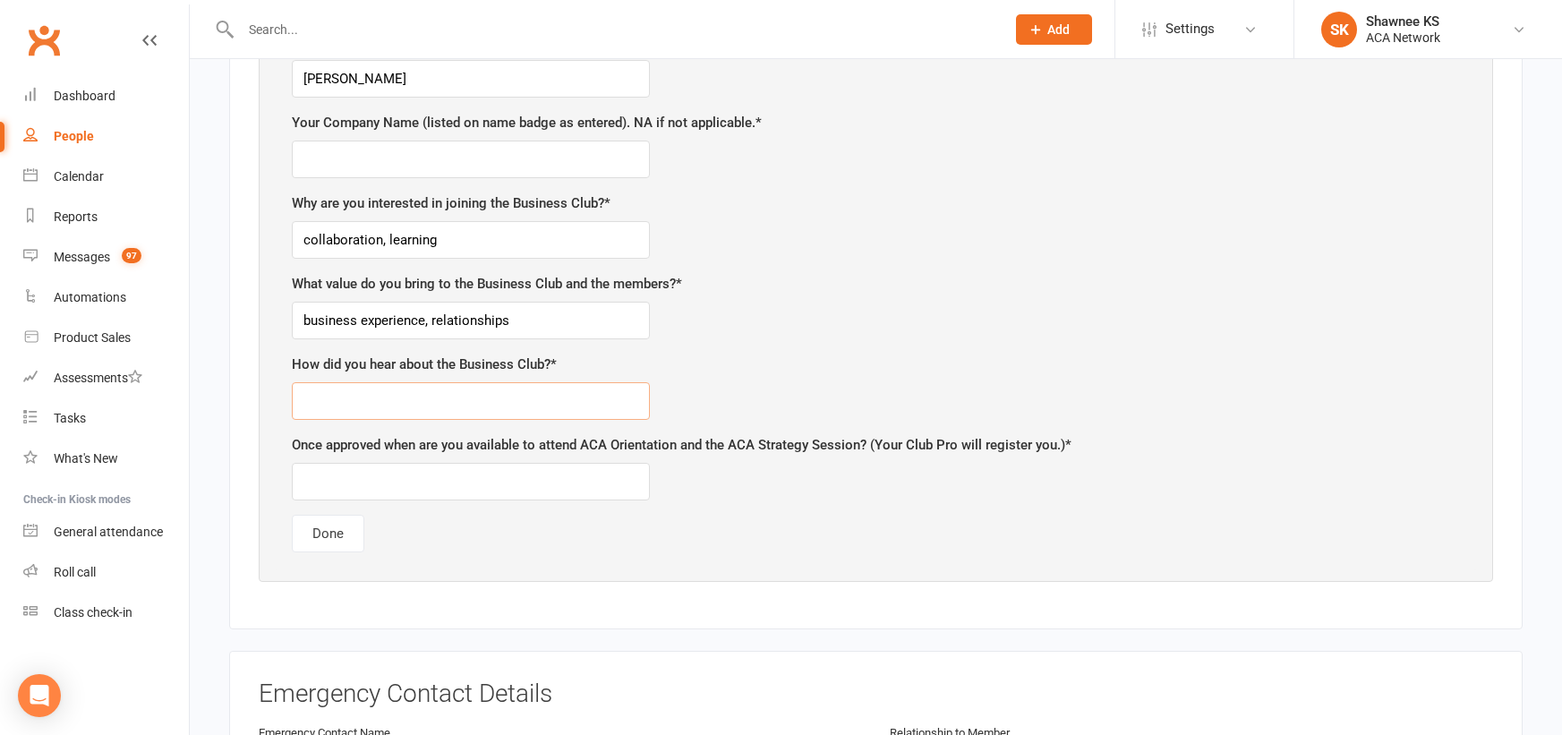
scroll to position [1065, 0]
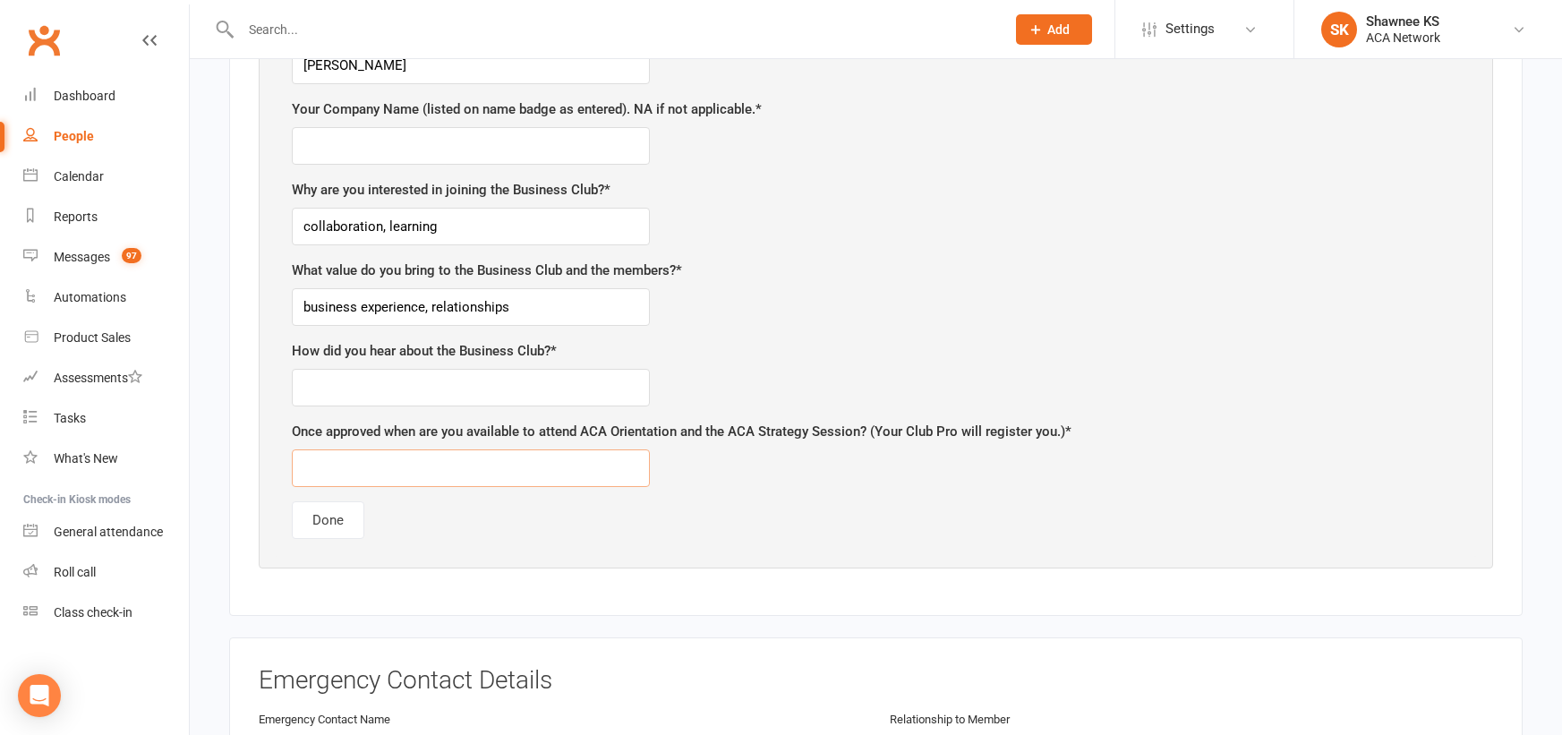
click at [361, 465] on input "text" at bounding box center [471, 468] width 358 height 38
type input "[DATE]"
click at [335, 522] on button "Done" at bounding box center [328, 520] width 73 height 38
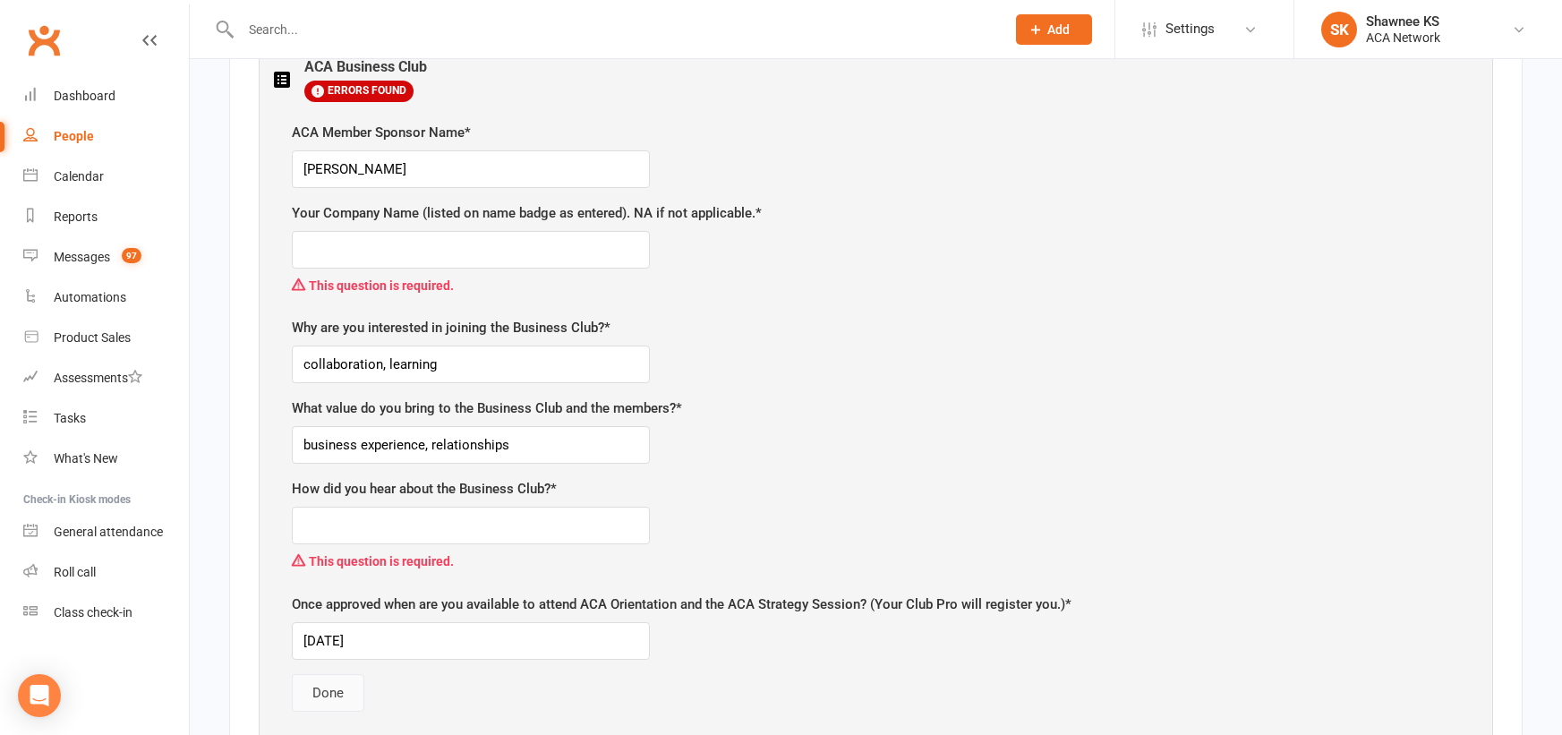
scroll to position [797, 0]
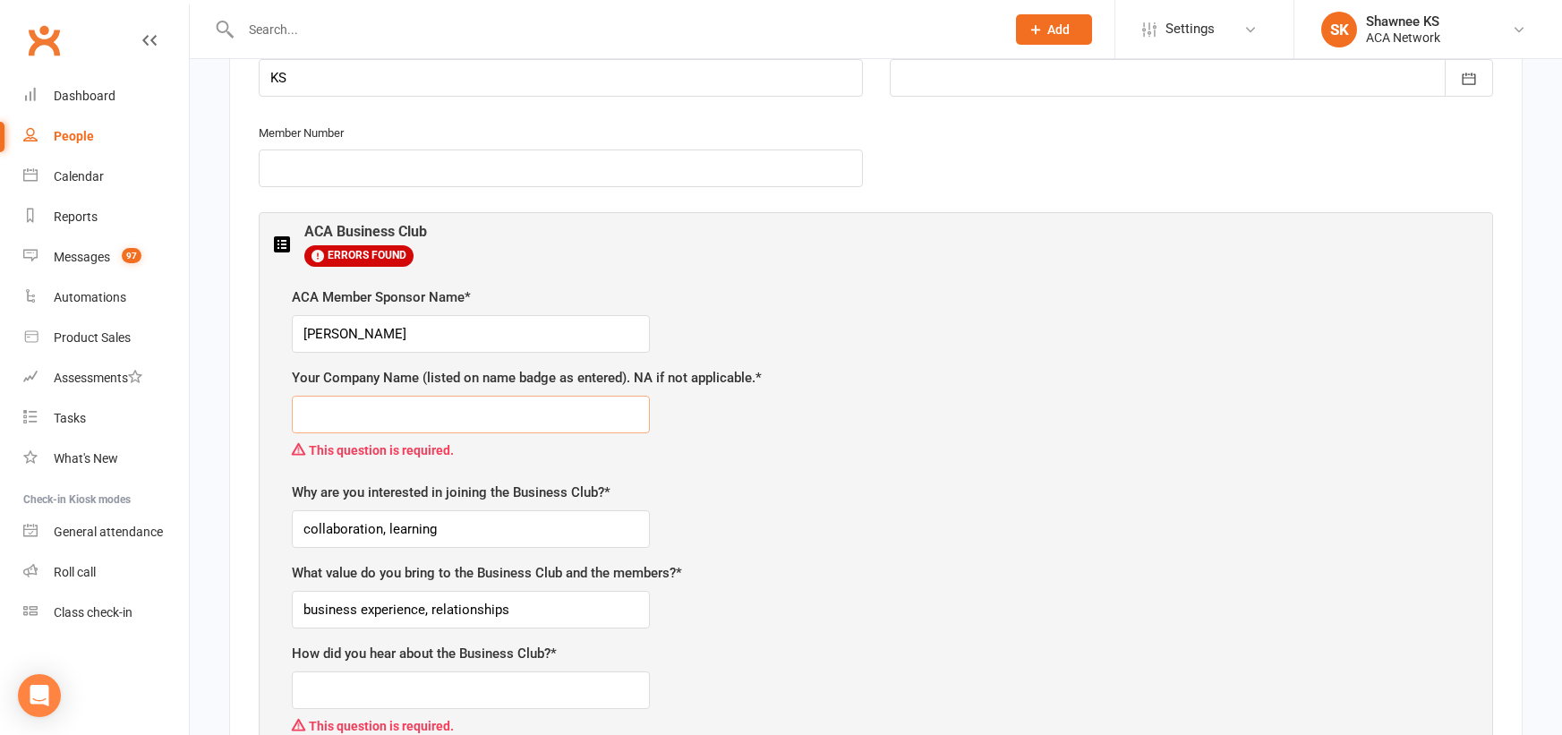
click at [390, 408] on input "text" at bounding box center [471, 415] width 358 height 38
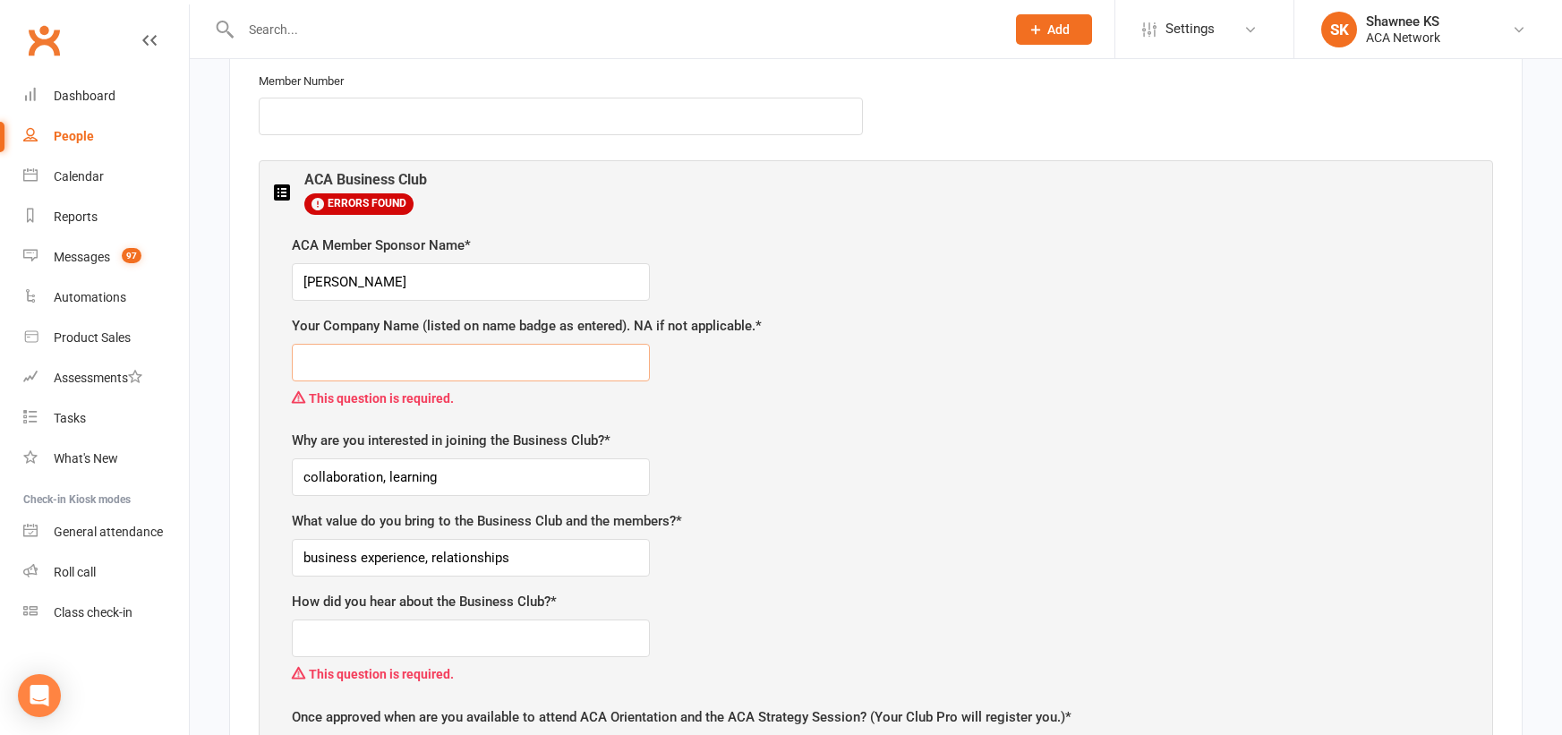
scroll to position [841, 0]
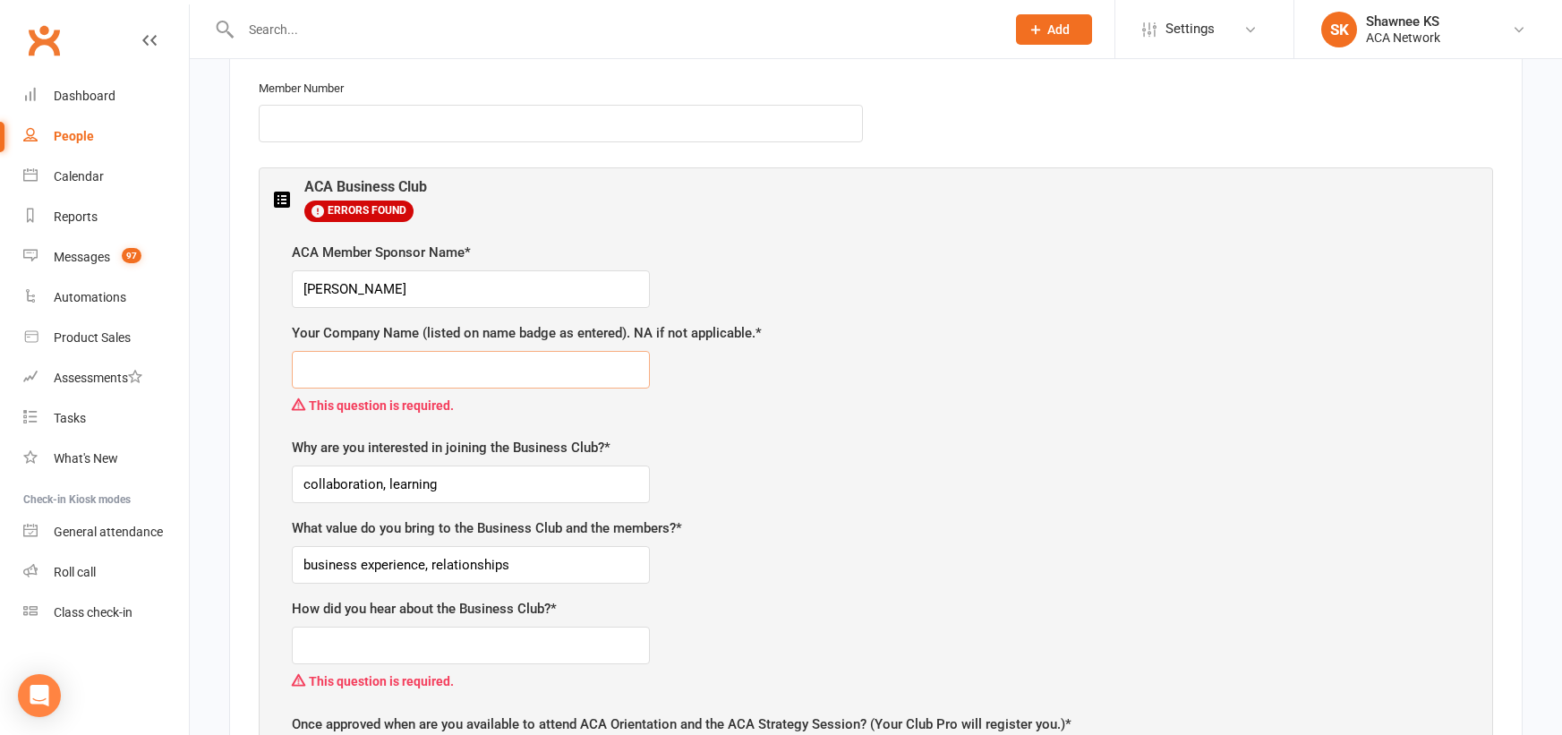
click at [363, 369] on input "text" at bounding box center [471, 370] width 358 height 38
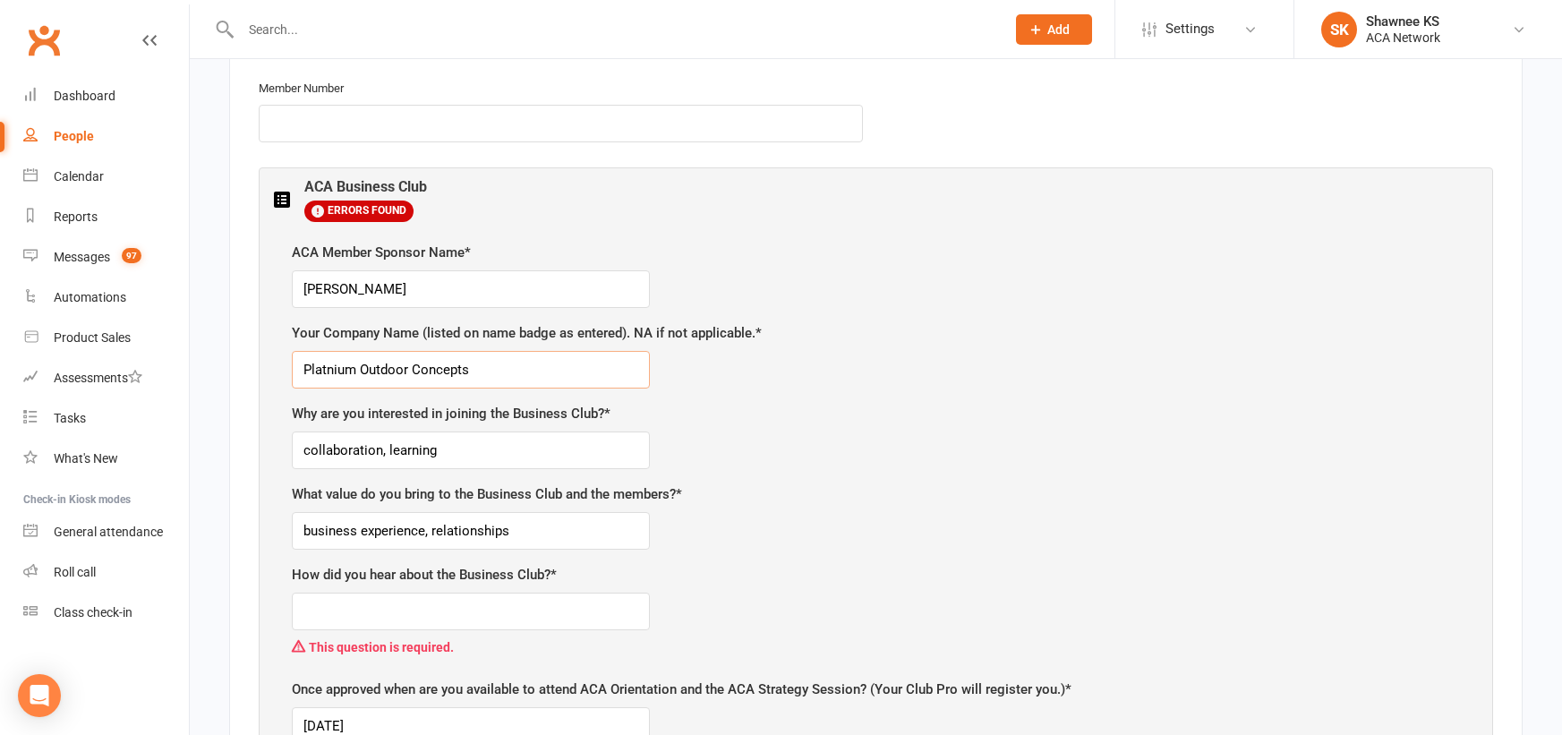
type input "Platnium Outdoor Concepts"
click at [447, 613] on input "text" at bounding box center [471, 612] width 358 height 38
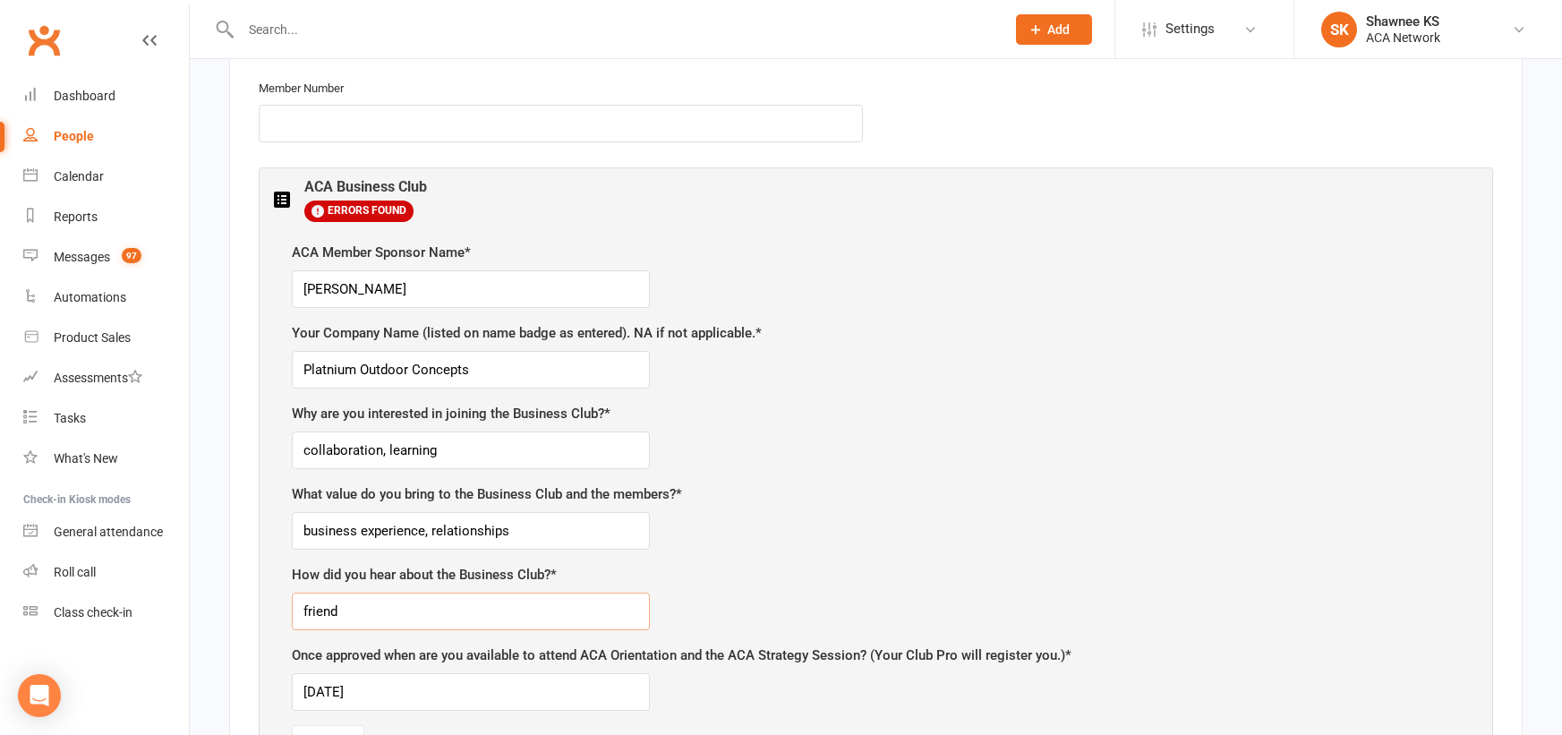
type input "friend"
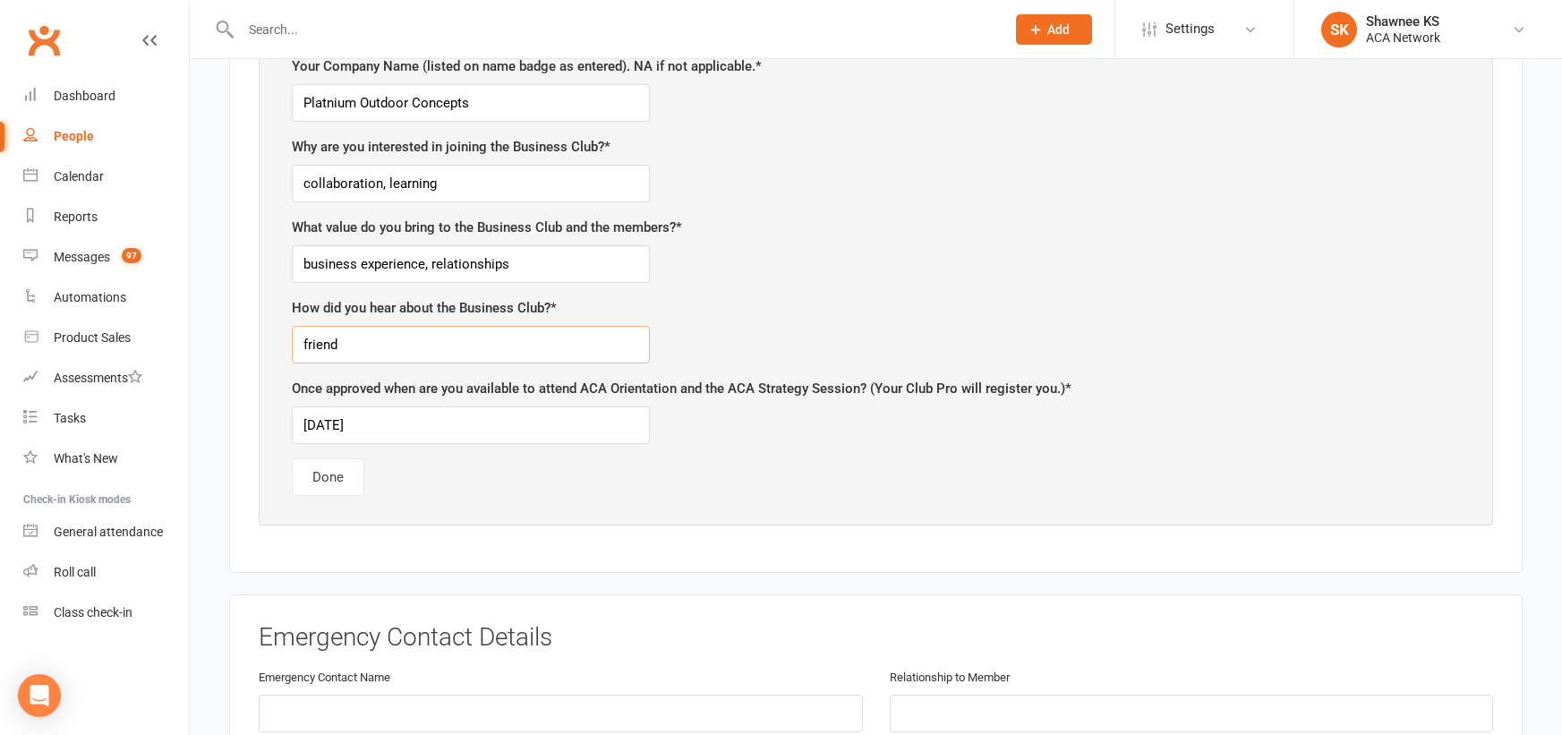
scroll to position [1110, 0]
click at [331, 470] on button "Done" at bounding box center [328, 475] width 73 height 38
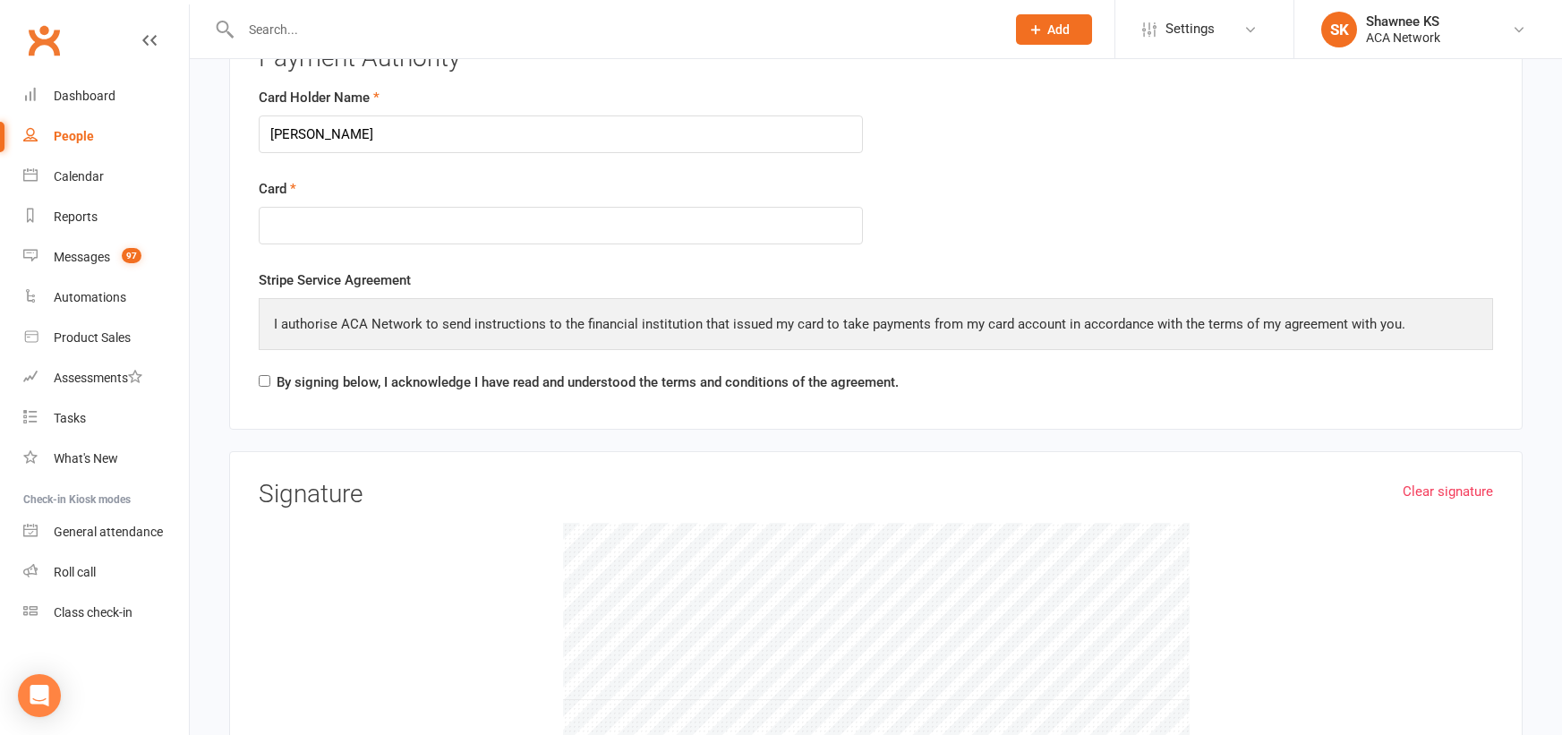
scroll to position [2542, 0]
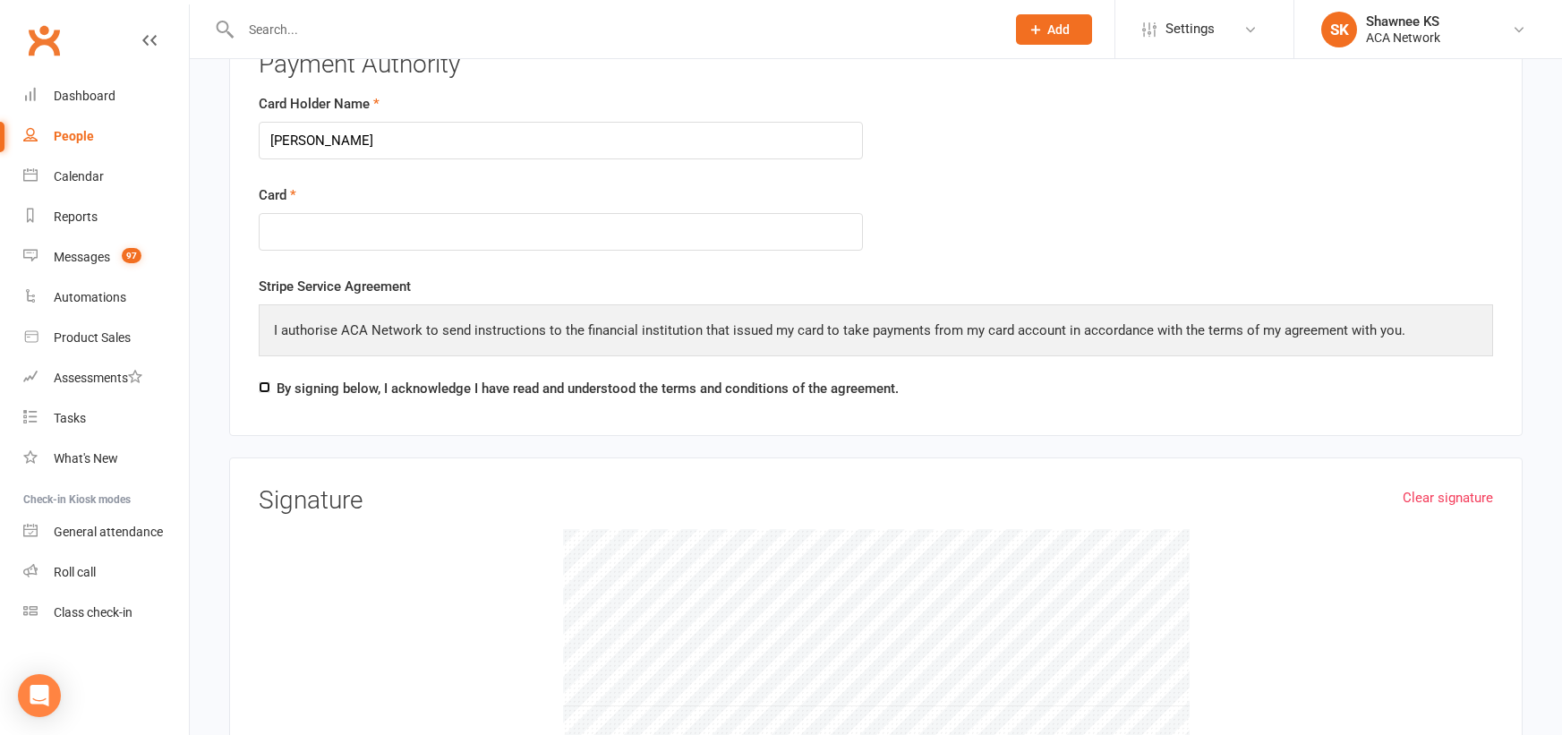
click at [264, 388] on input "By signing below, I acknowledge I have read and understood the terms and condit…" at bounding box center [265, 387] width 12 height 12
checkbox input "true"
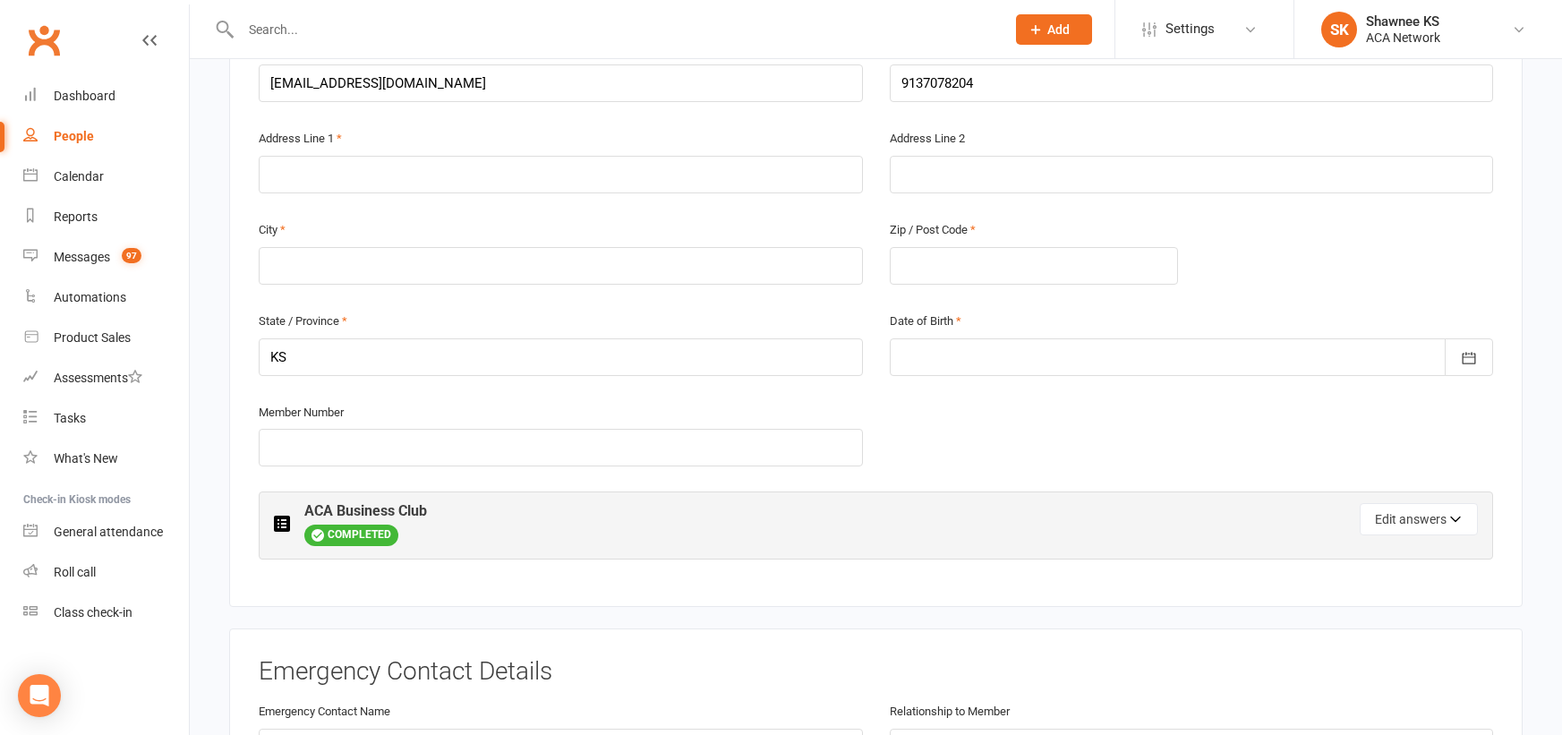
scroll to position [125, 0]
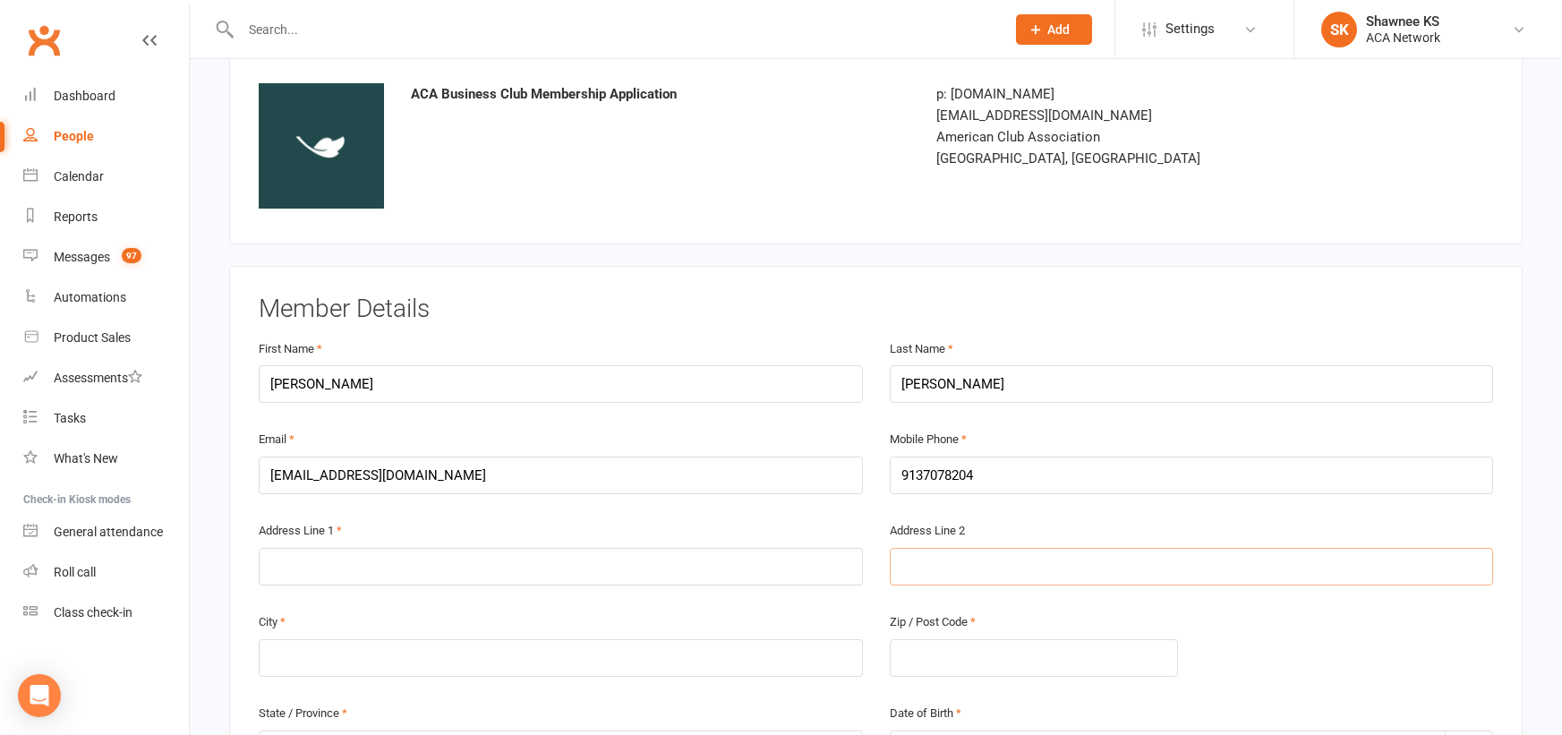
click at [969, 555] on input "text" at bounding box center [1192, 567] width 604 height 38
click at [991, 649] on input "text" at bounding box center [1034, 658] width 288 height 38
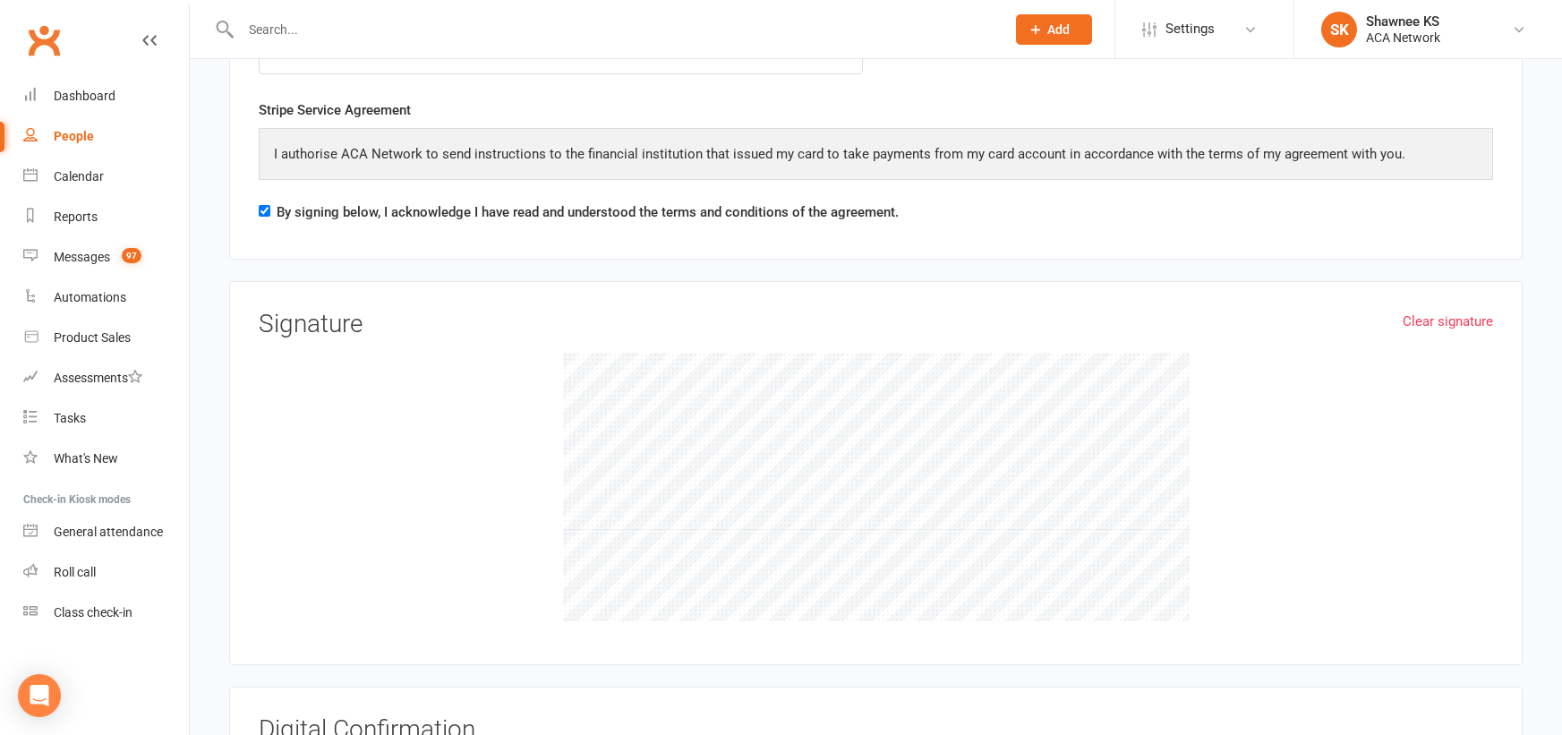
scroll to position [2945, 0]
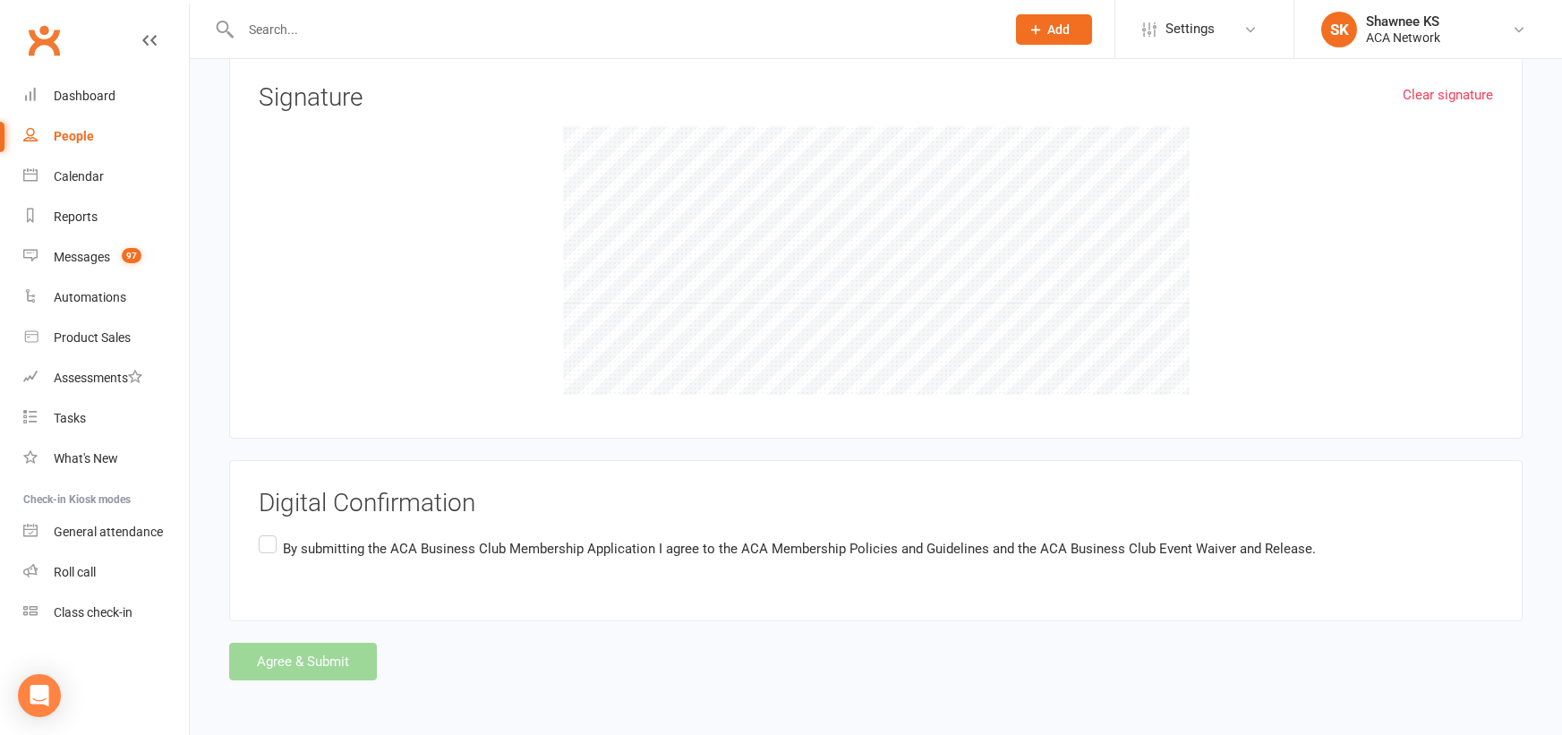
click at [264, 542] on label "By submitting the ACA Business Club Membership Application I agree to the ACA M…" at bounding box center [787, 549] width 1057 height 35
click at [264, 532] on input "By submitting the ACA Business Club Membership Application I agree to the ACA M…" at bounding box center [265, 532] width 12 height 0
click at [286, 658] on div "Agree & Submit" at bounding box center [875, 662] width 1293 height 38
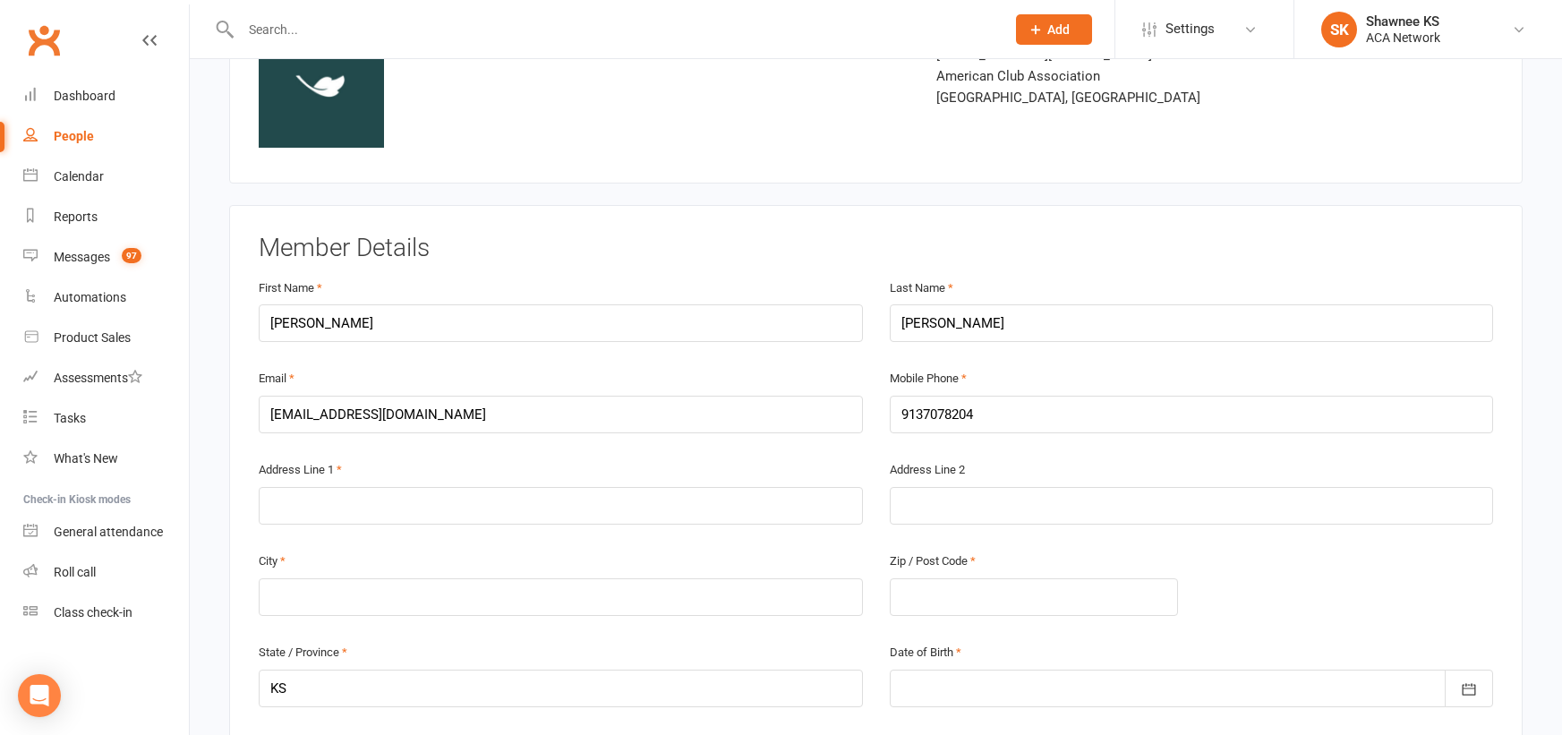
scroll to position [0, 0]
